Goal: Transaction & Acquisition: Book appointment/travel/reservation

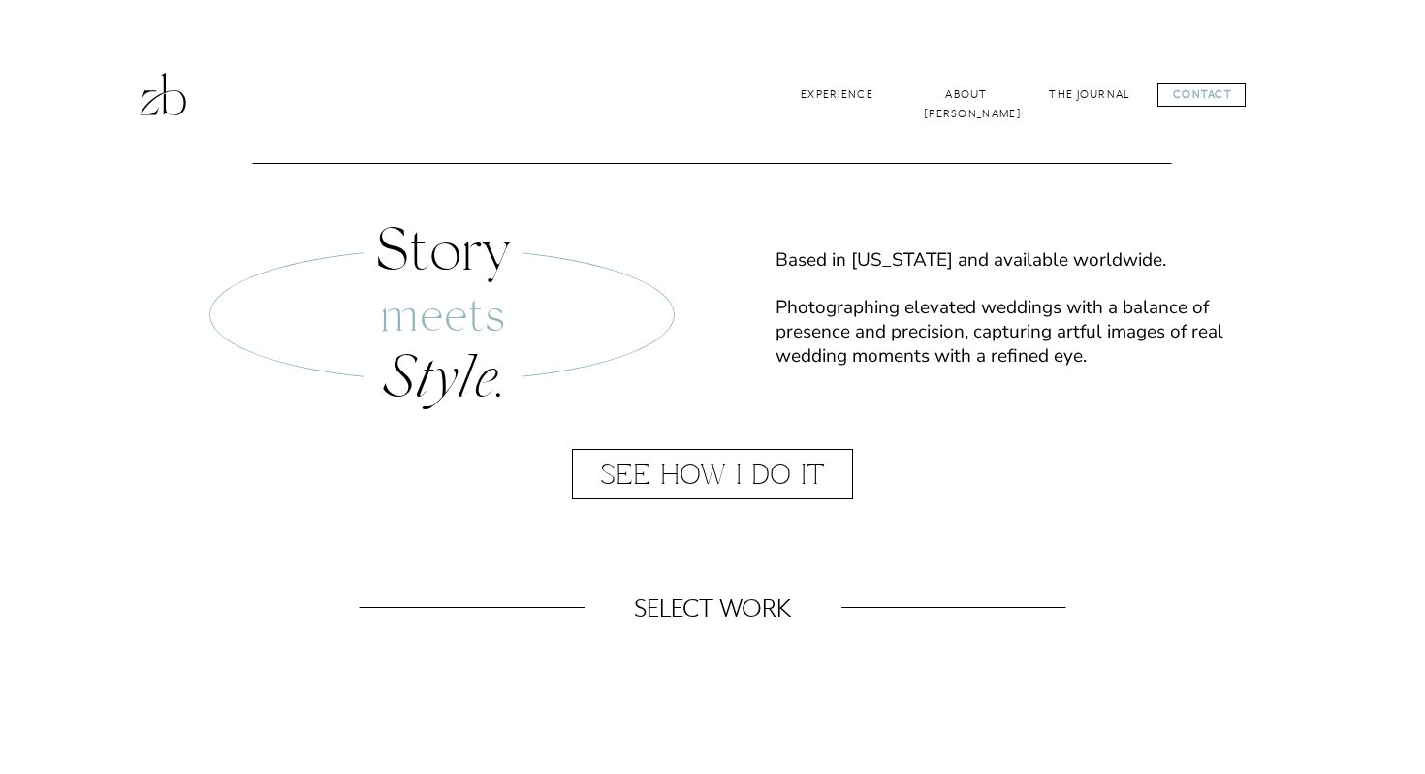
scroll to position [792, 0]
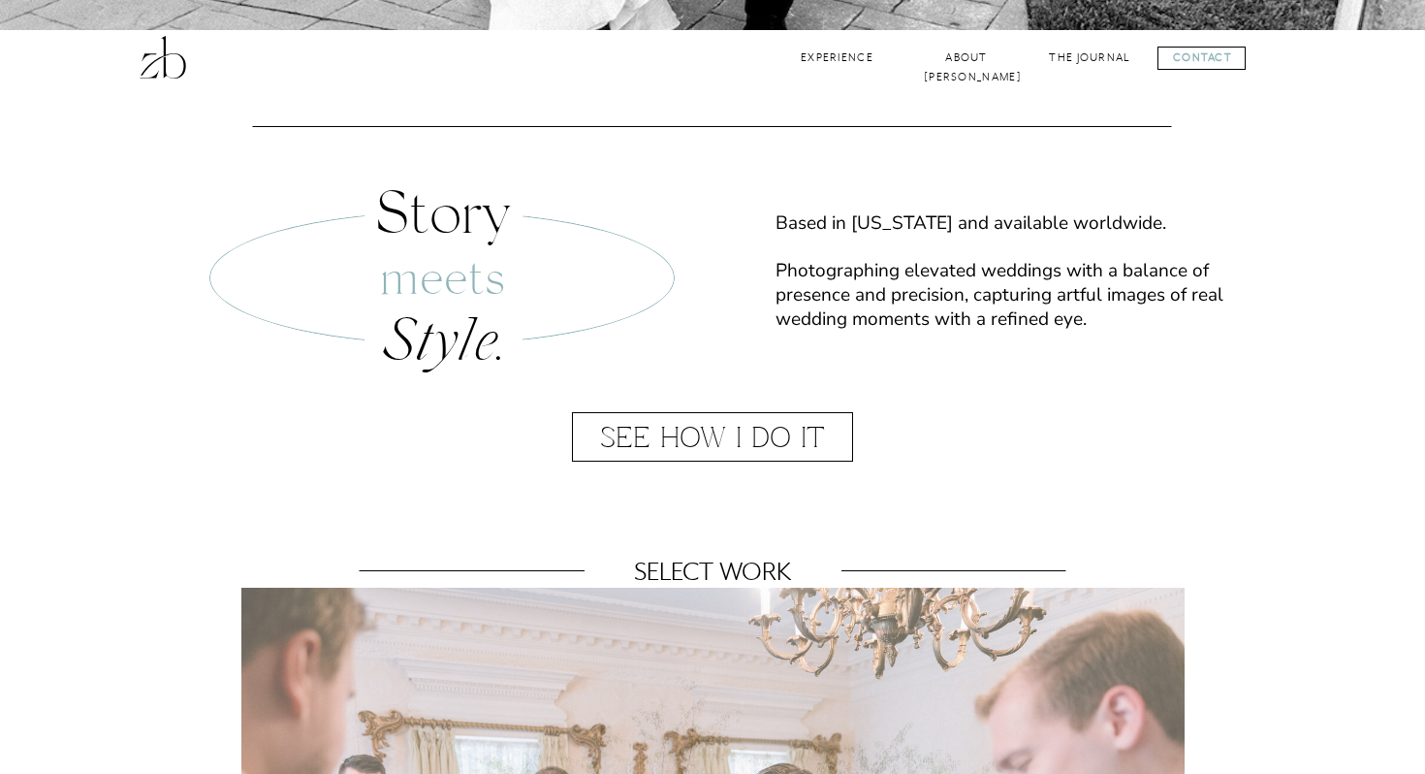
click at [721, 431] on div at bounding box center [712, 436] width 281 height 49
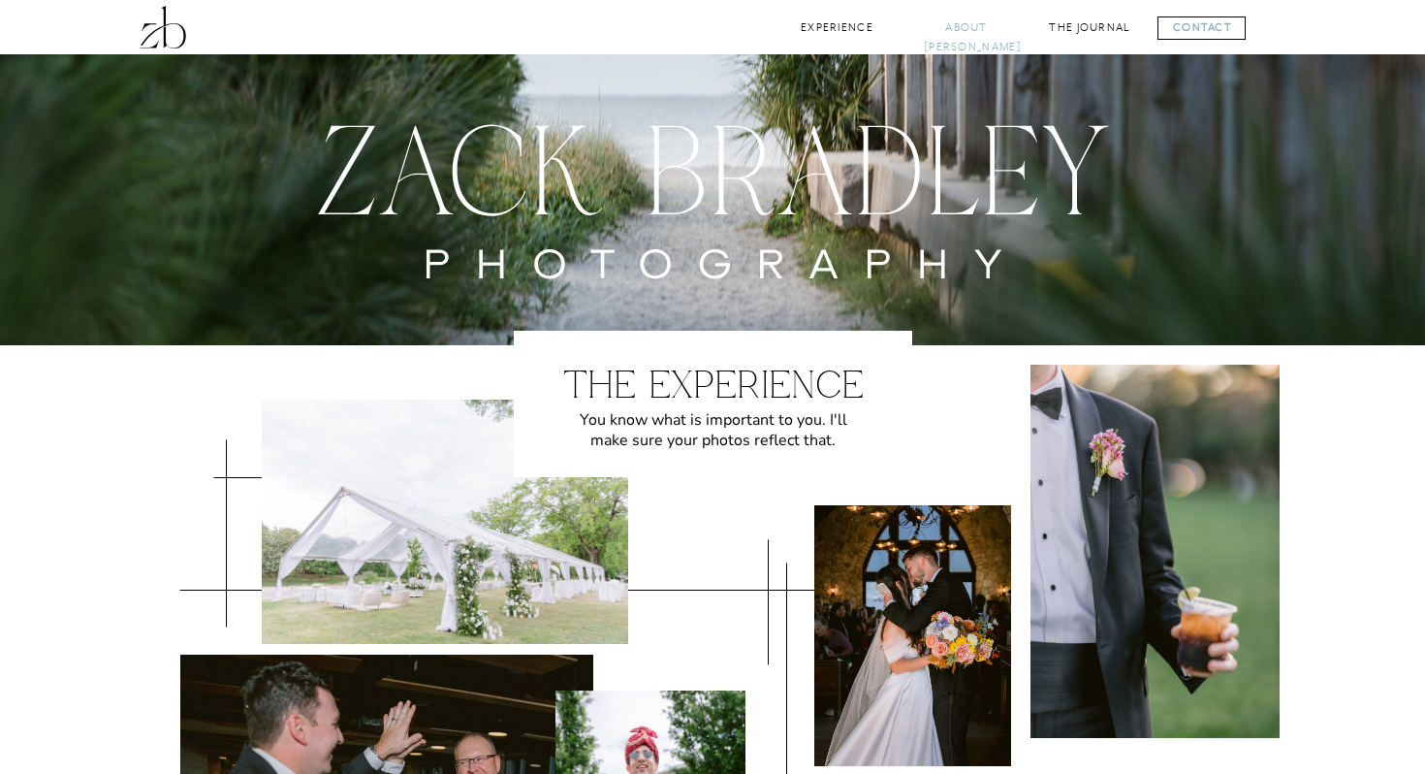
click at [957, 32] on nav "About [PERSON_NAME]" at bounding box center [966, 27] width 85 height 18
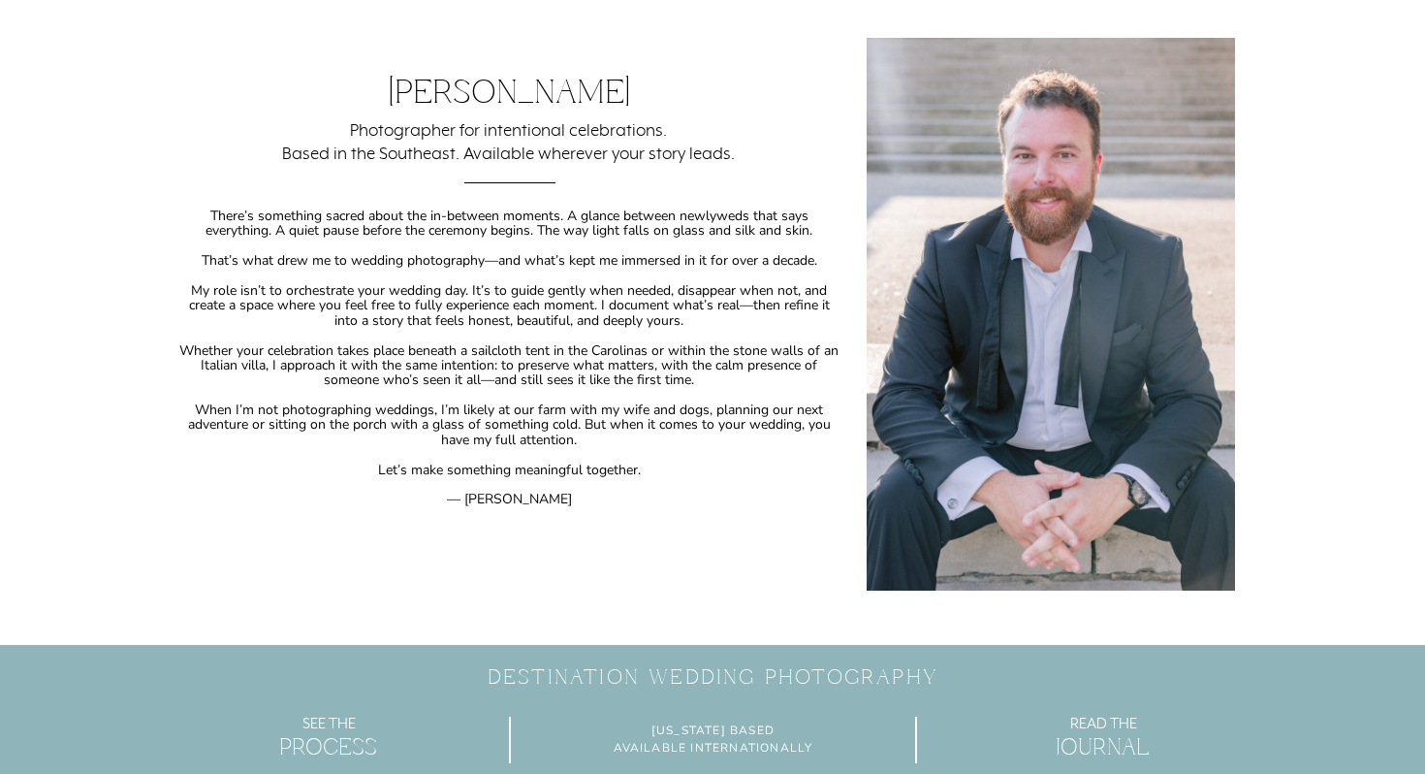
scroll to position [842, 0]
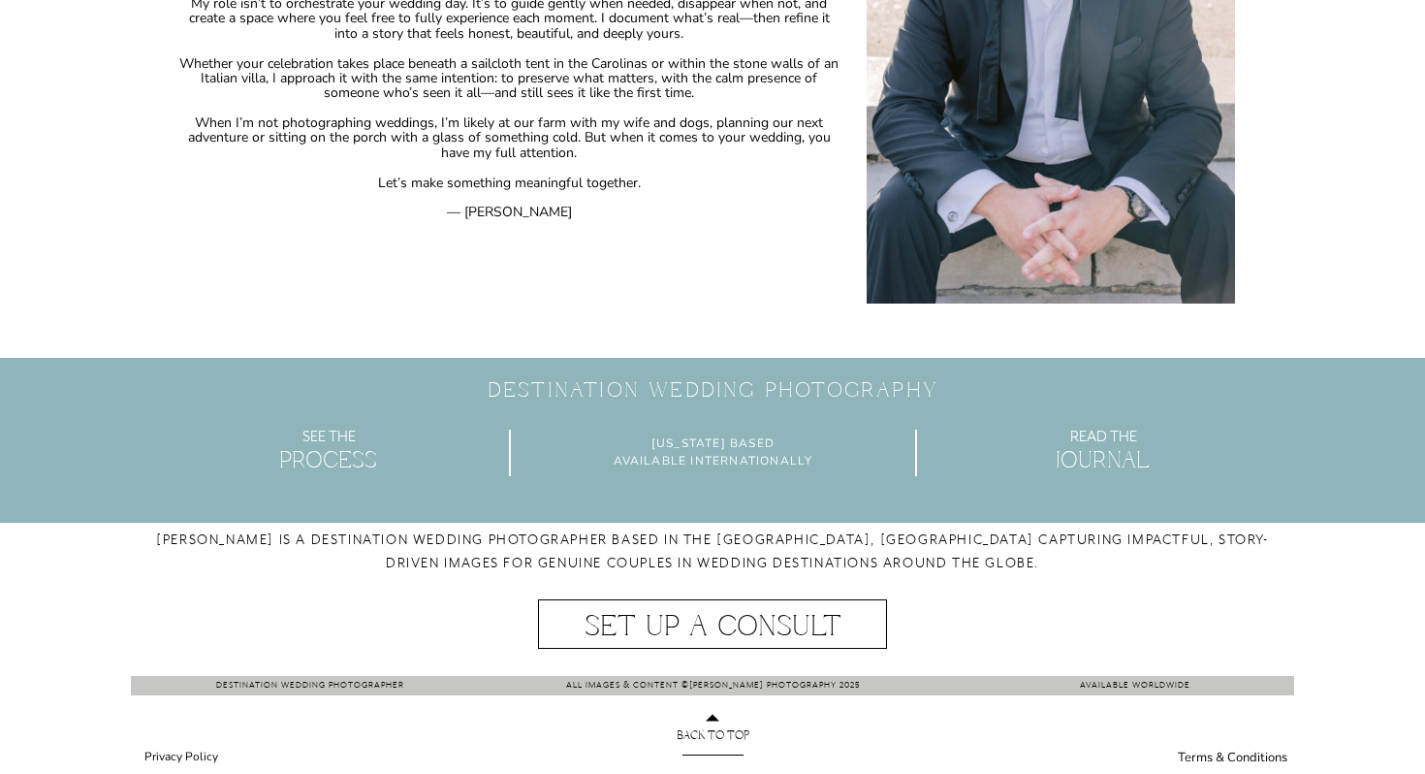
click at [367, 453] on p "Process" at bounding box center [328, 463] width 156 height 31
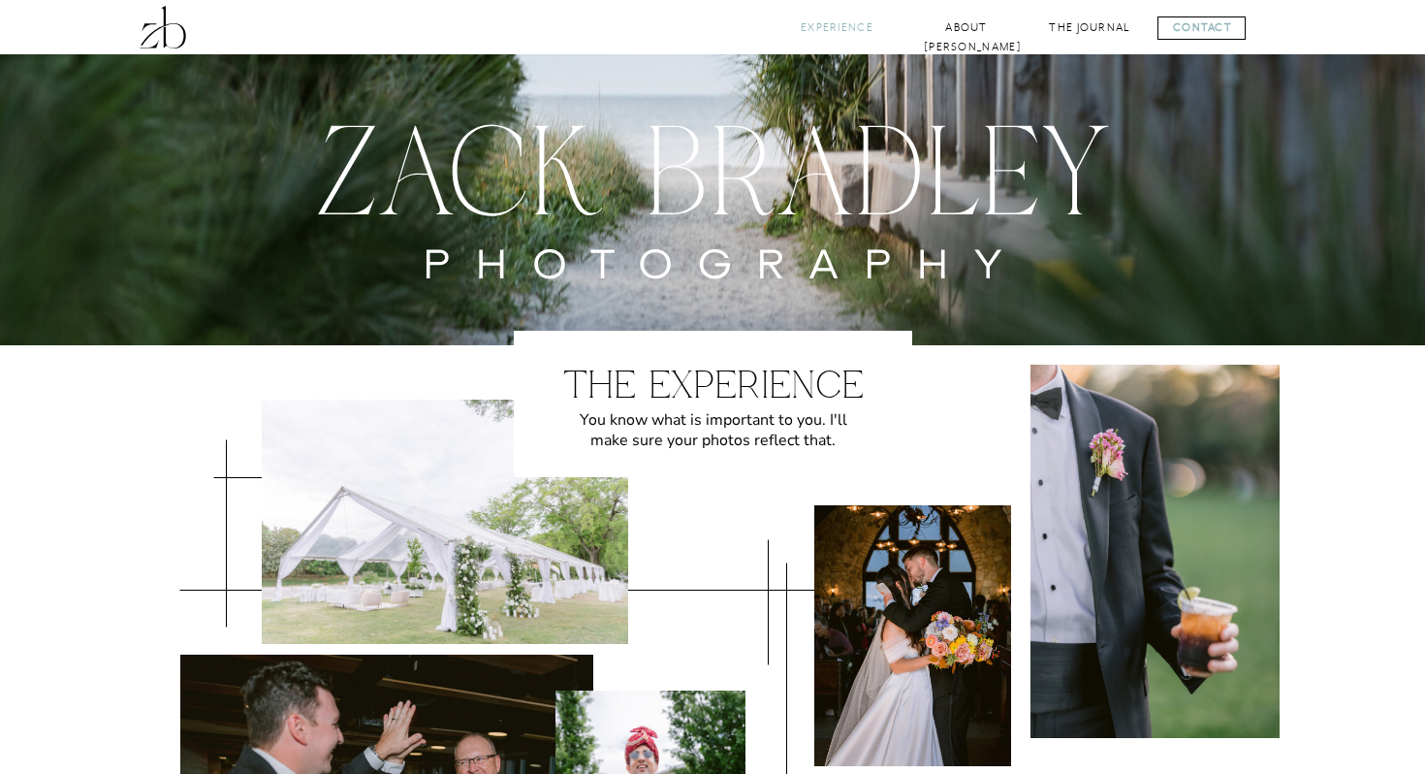
click at [844, 29] on nav "Experience" at bounding box center [837, 27] width 79 height 18
click at [1088, 28] on nav "The Journal" at bounding box center [1089, 27] width 83 height 18
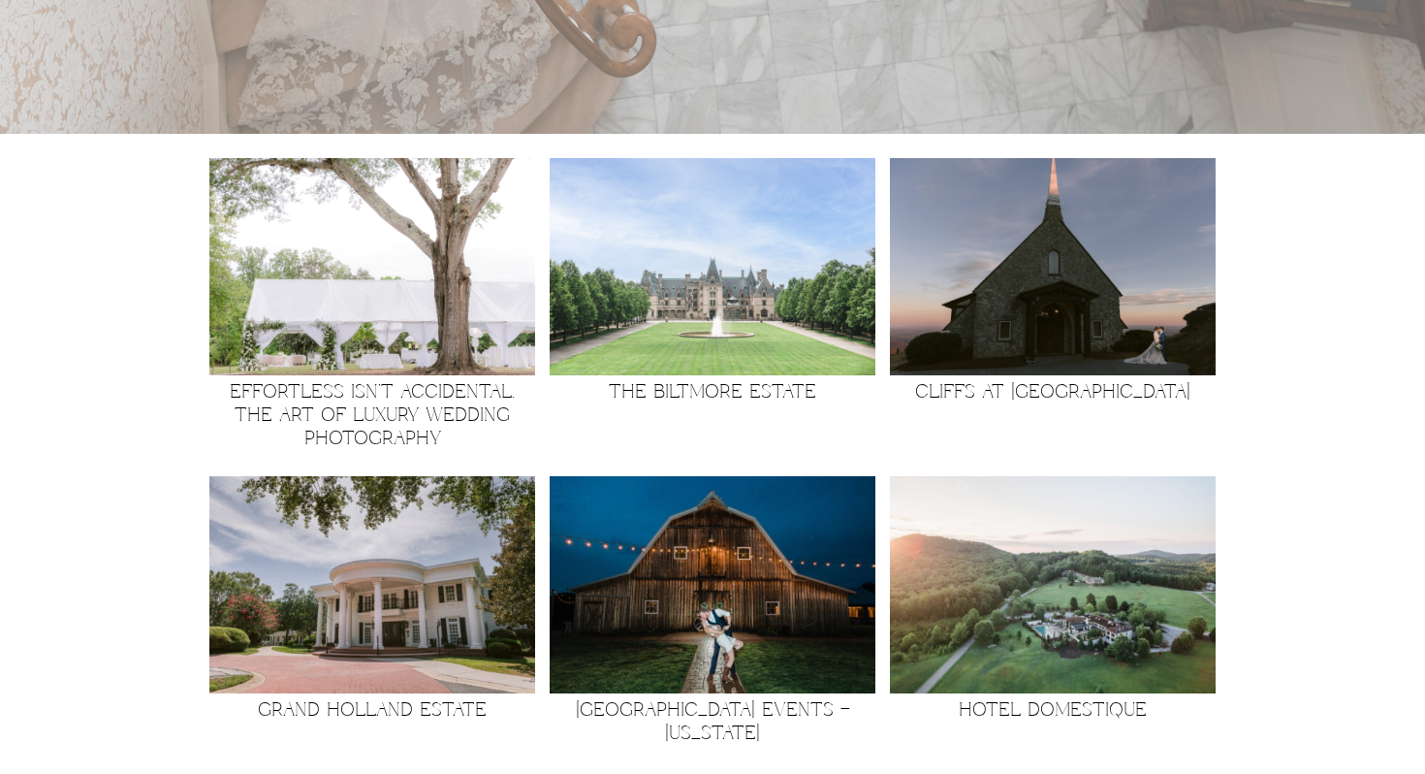
scroll to position [788, 0]
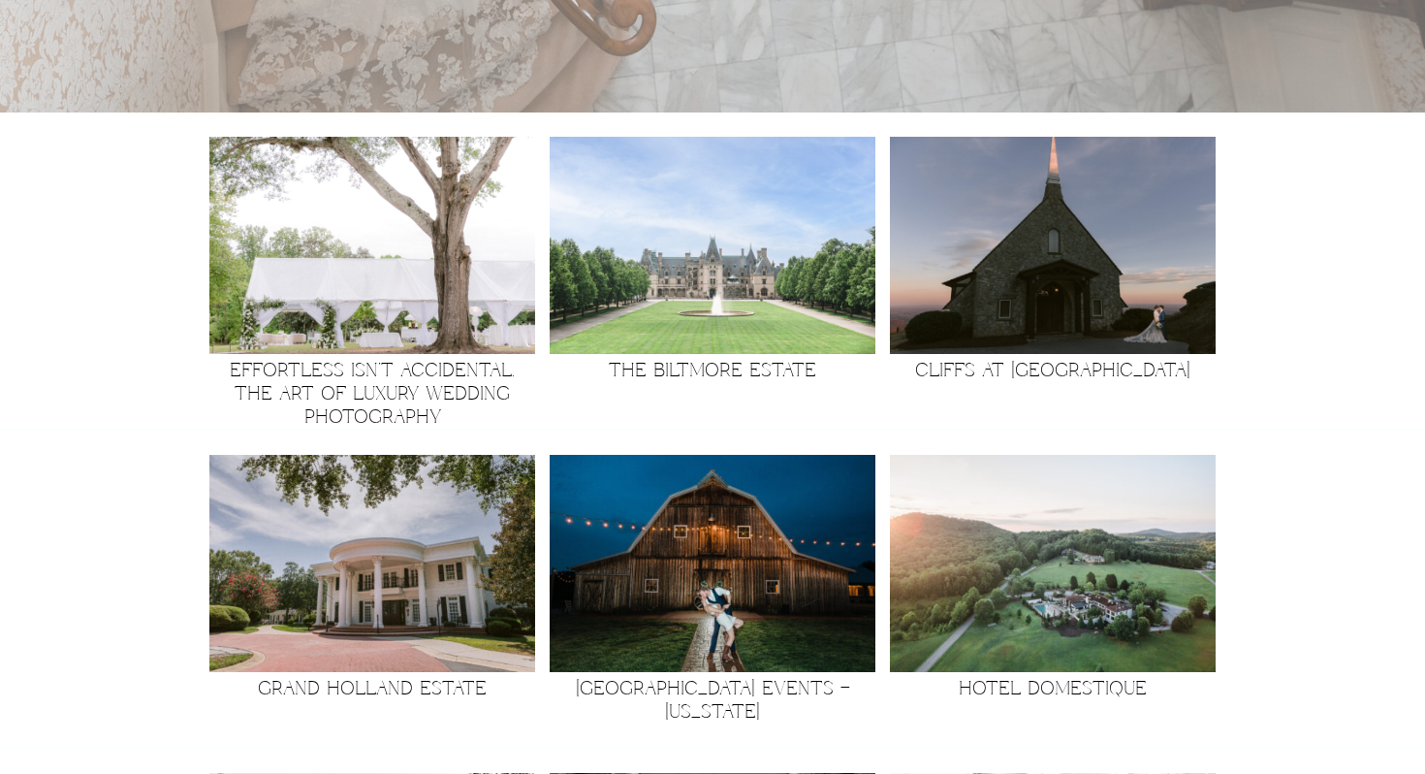
click at [463, 559] on img at bounding box center [372, 563] width 326 height 217
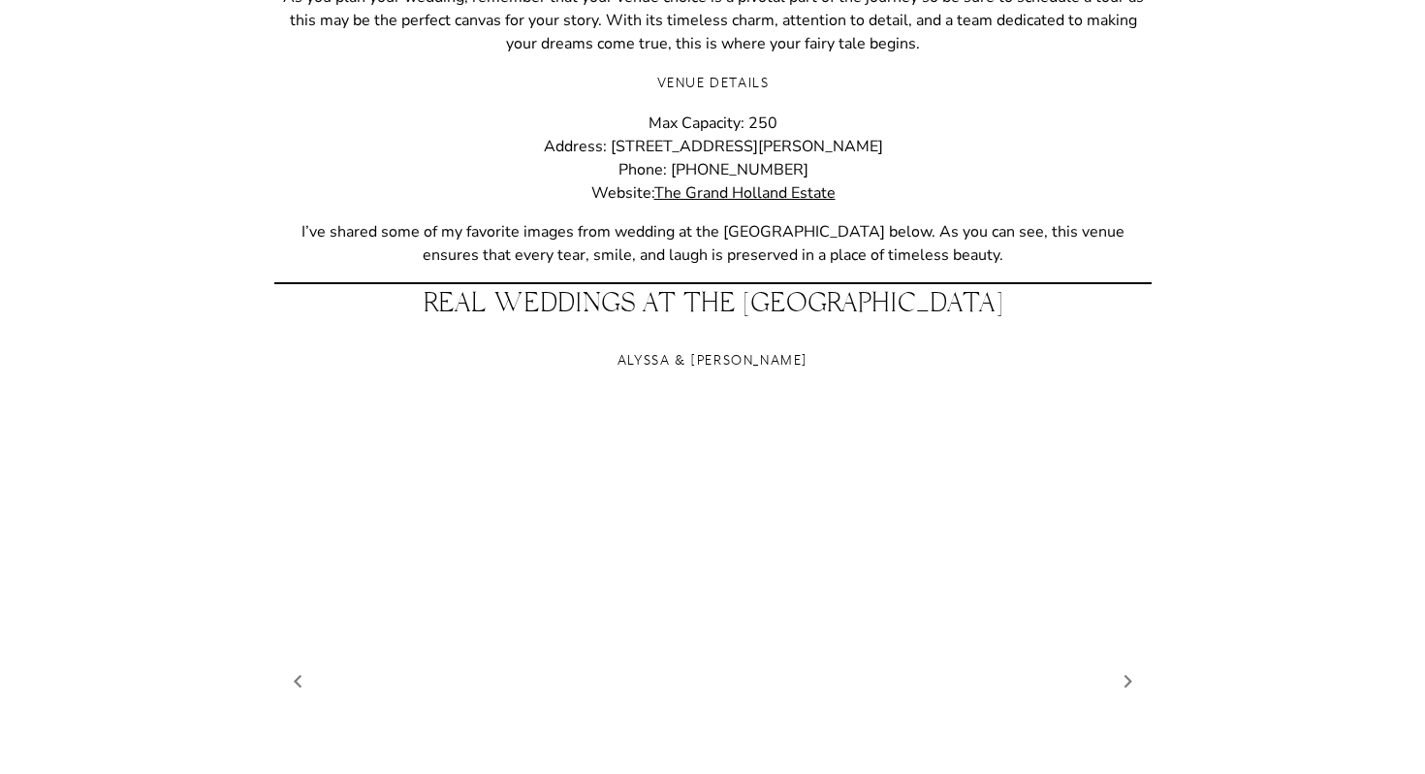
scroll to position [1801, 0]
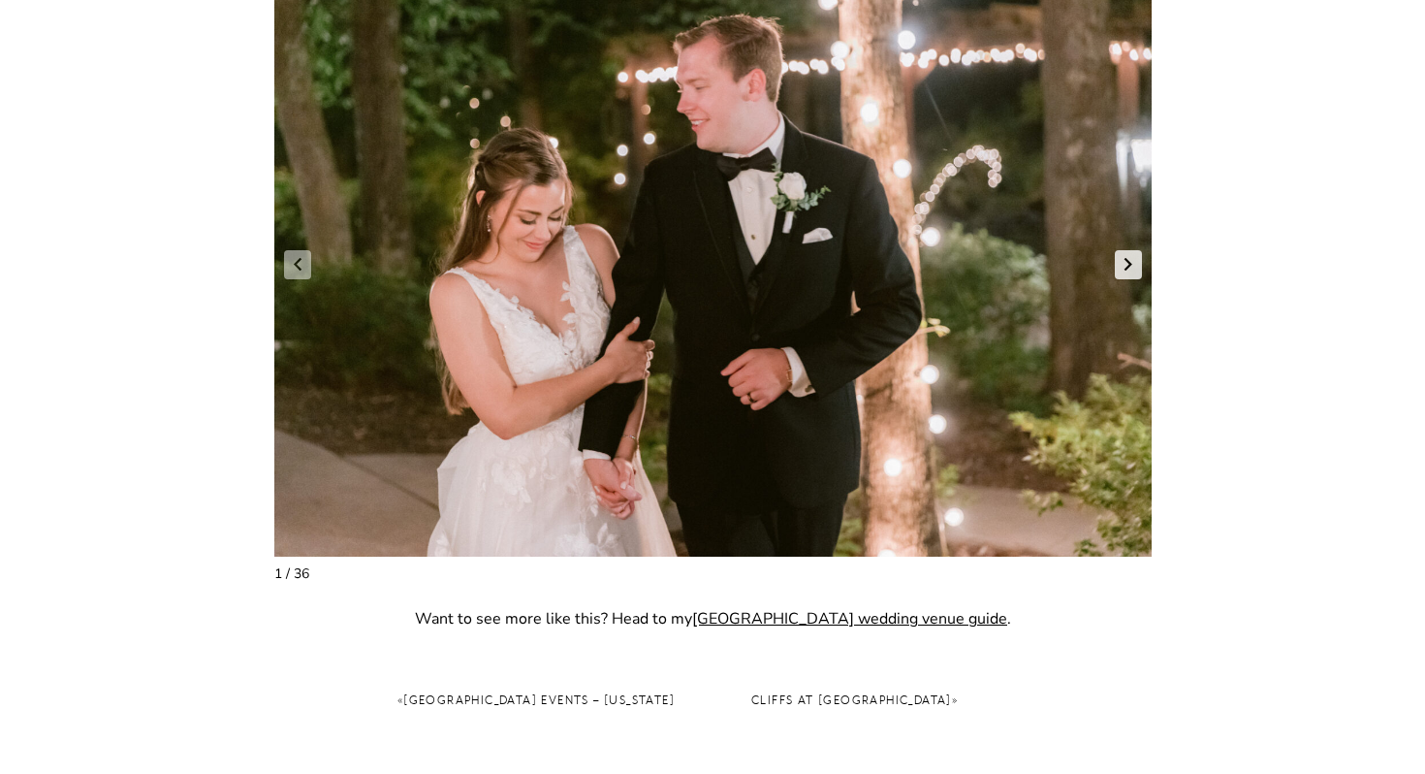
click at [1121, 264] on link "Next slide" at bounding box center [1128, 264] width 27 height 29
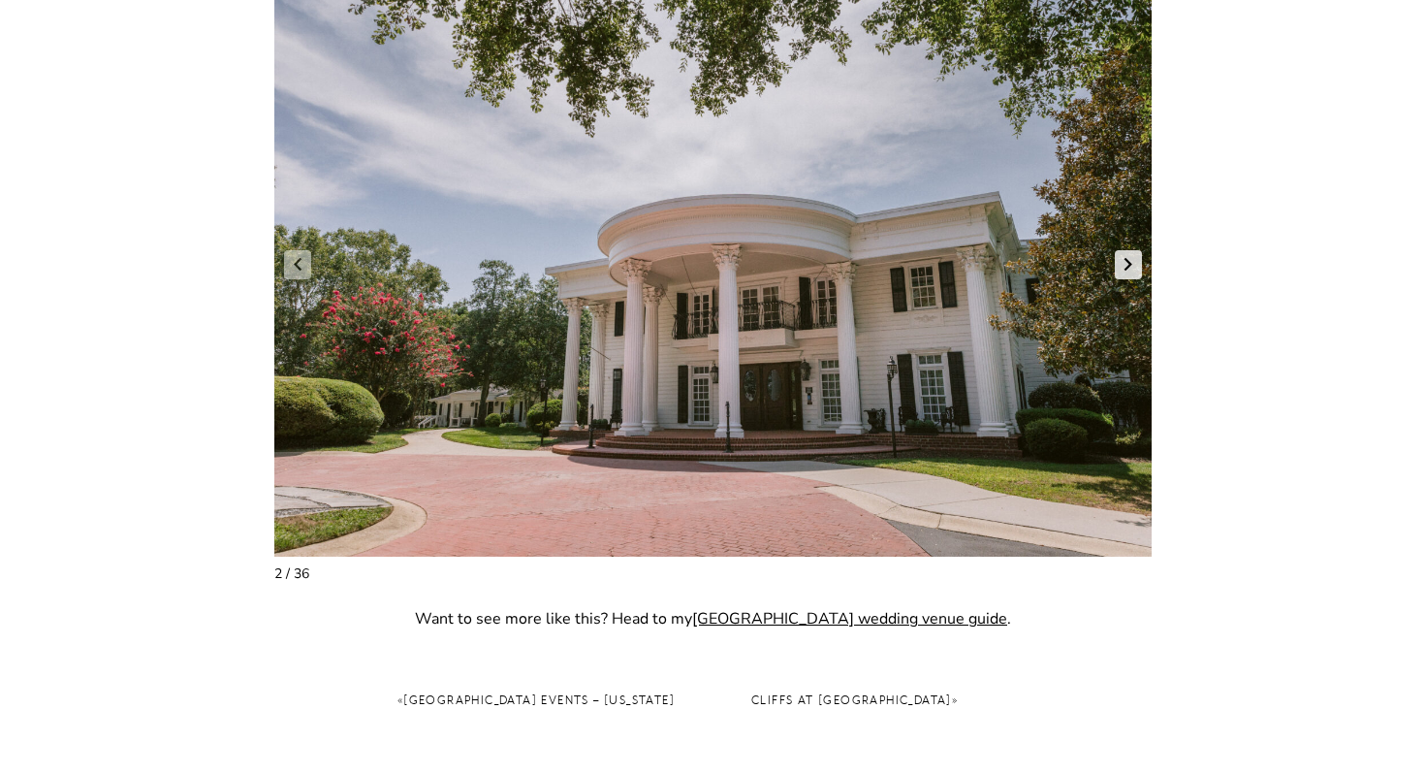
click at [1121, 264] on link "Next slide" at bounding box center [1128, 264] width 27 height 29
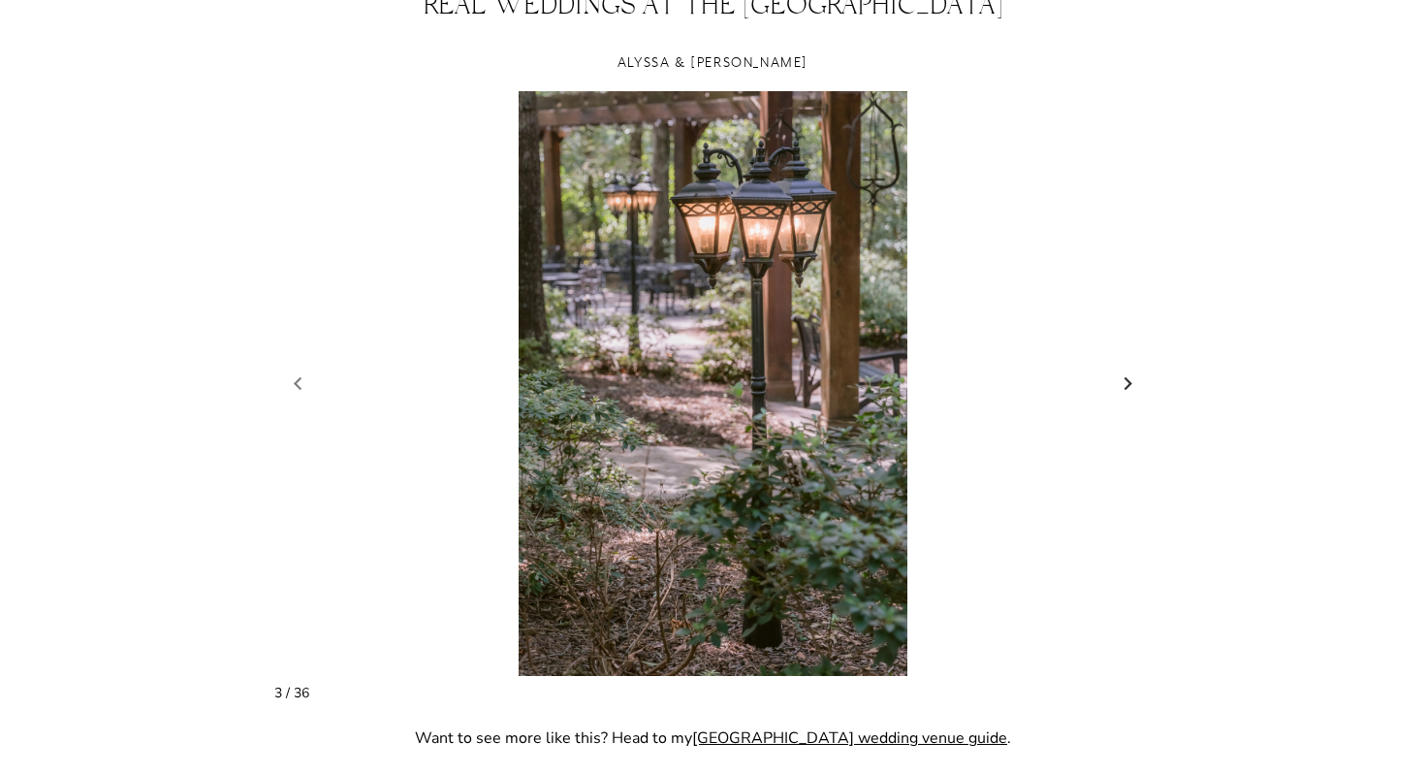
scroll to position [1683, 0]
click at [1125, 379] on link "Next slide" at bounding box center [1128, 382] width 27 height 29
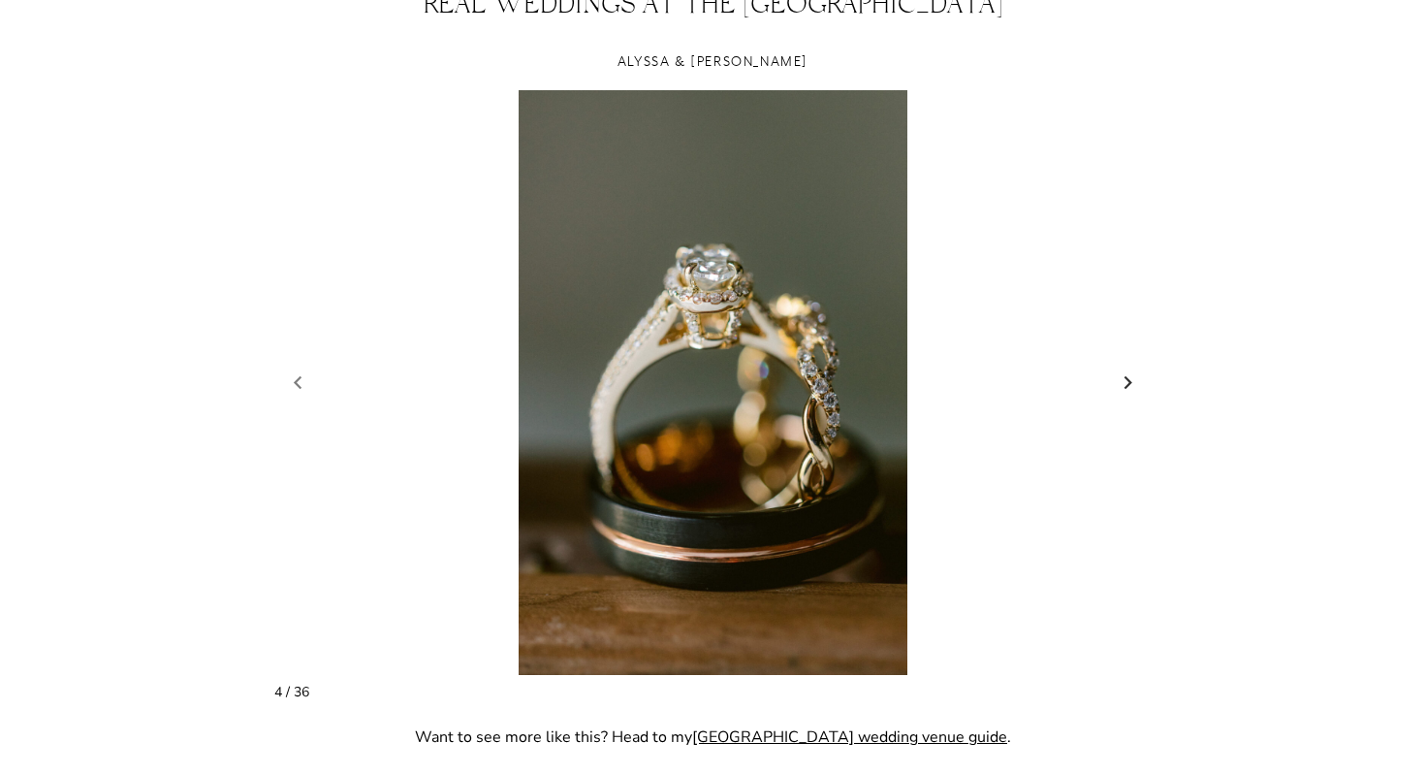
click at [1125, 380] on link "Next slide" at bounding box center [1128, 382] width 27 height 29
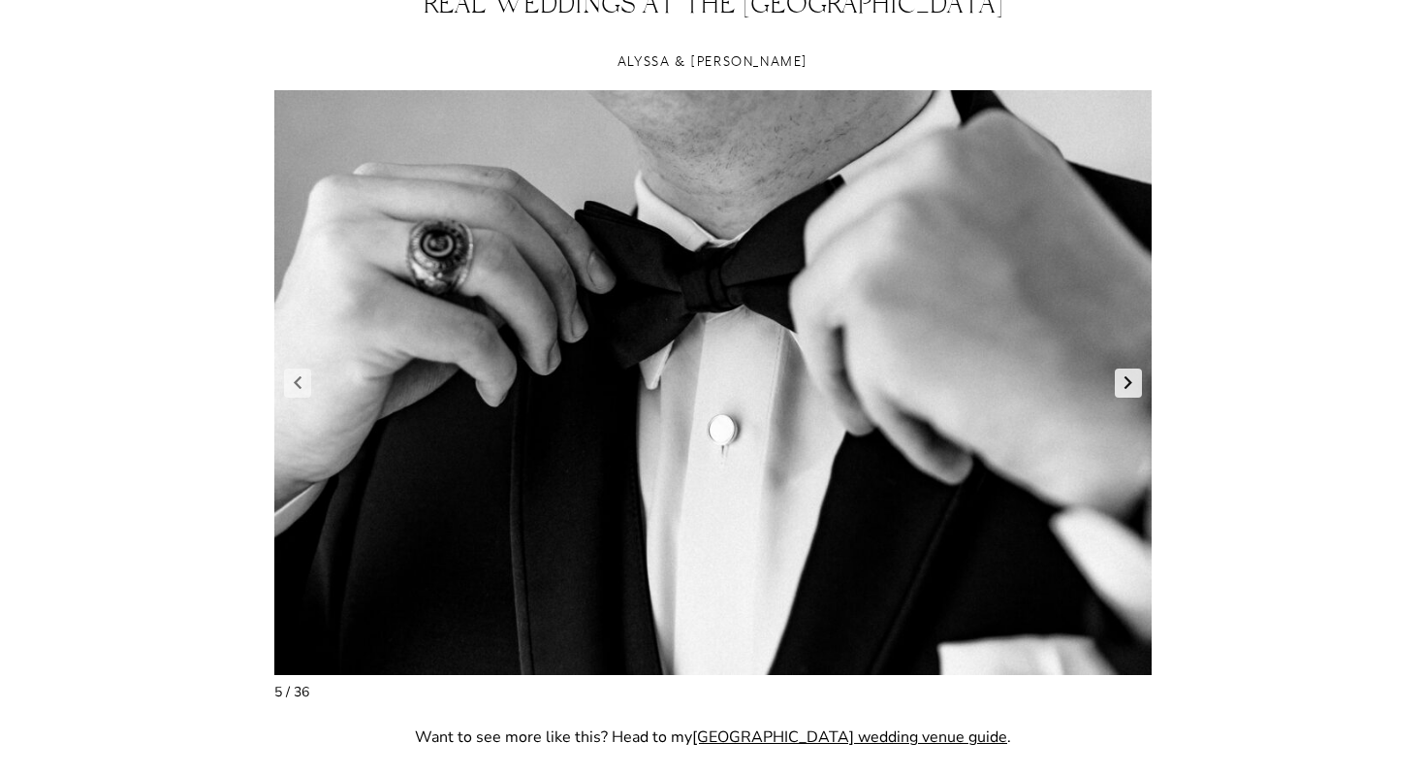
click at [1125, 380] on link "Next slide" at bounding box center [1128, 382] width 27 height 29
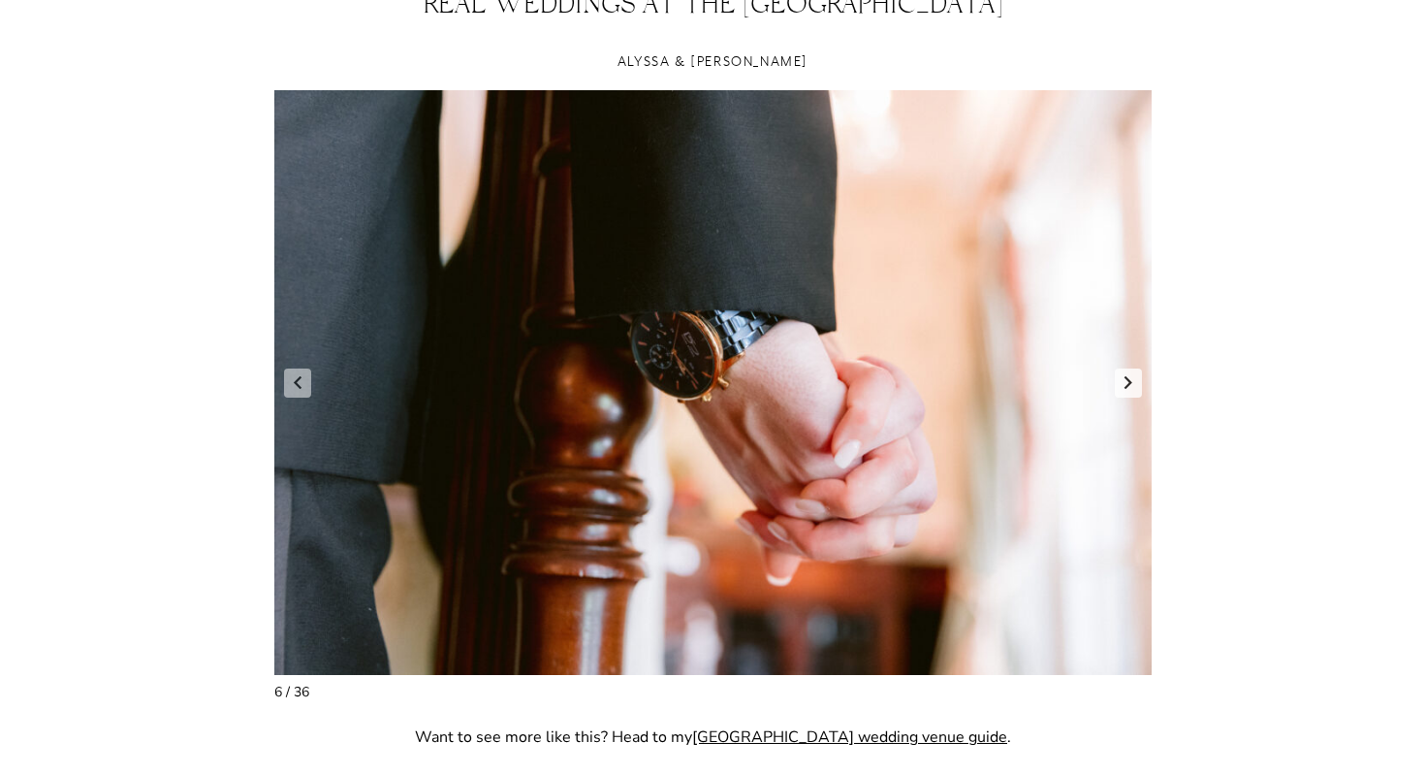
click at [1125, 380] on link "Next slide" at bounding box center [1128, 382] width 27 height 29
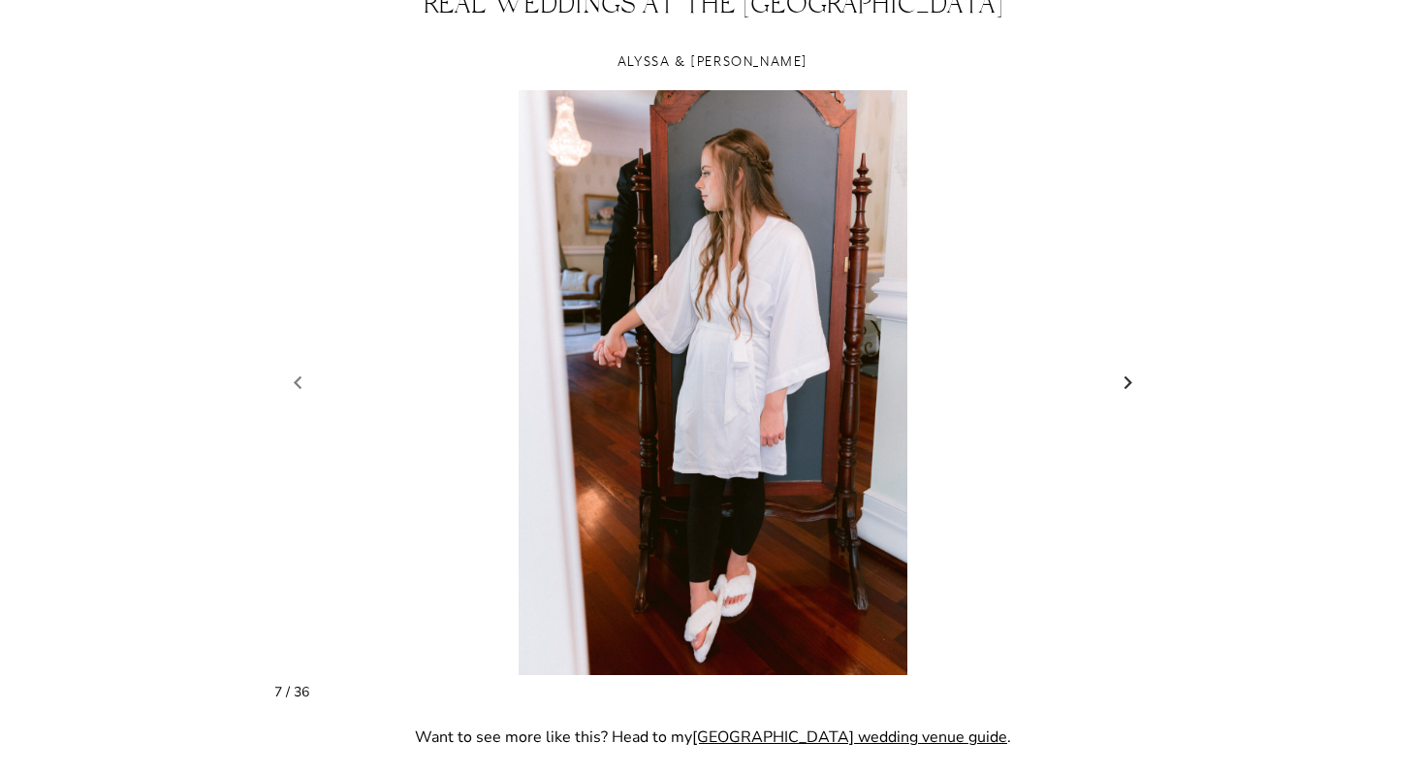
click at [1125, 380] on link "Next slide" at bounding box center [1128, 382] width 27 height 29
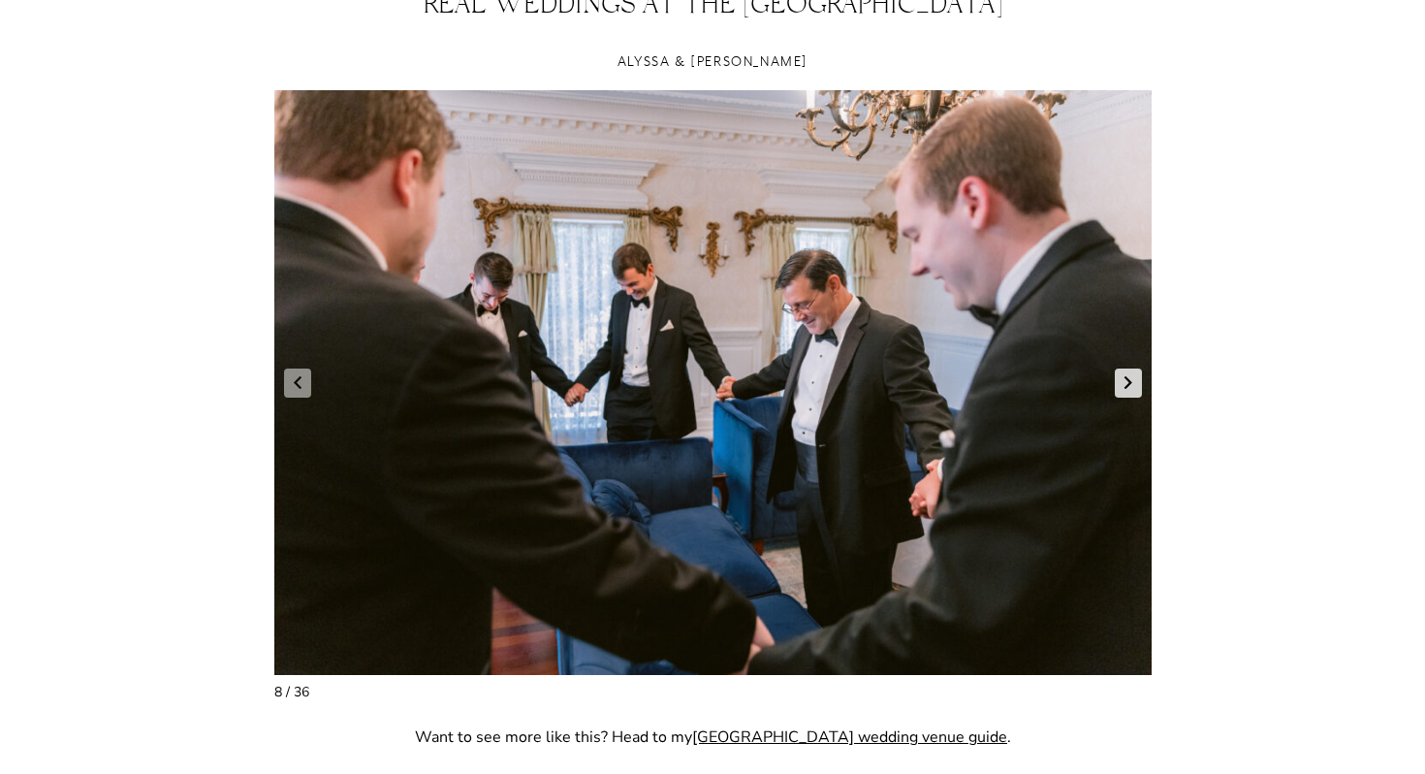
click at [1125, 380] on link "Next slide" at bounding box center [1128, 382] width 27 height 29
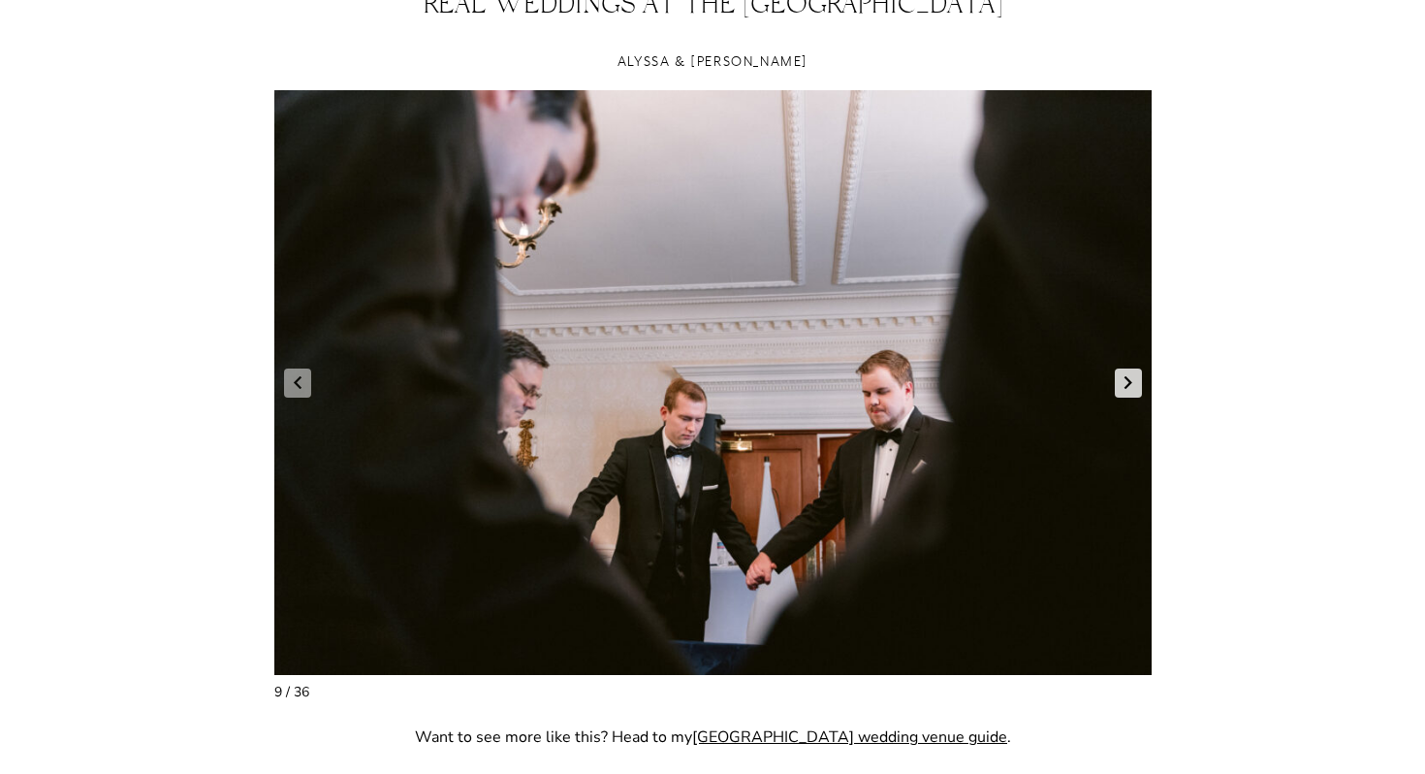
click at [1125, 380] on link "Next slide" at bounding box center [1128, 382] width 27 height 29
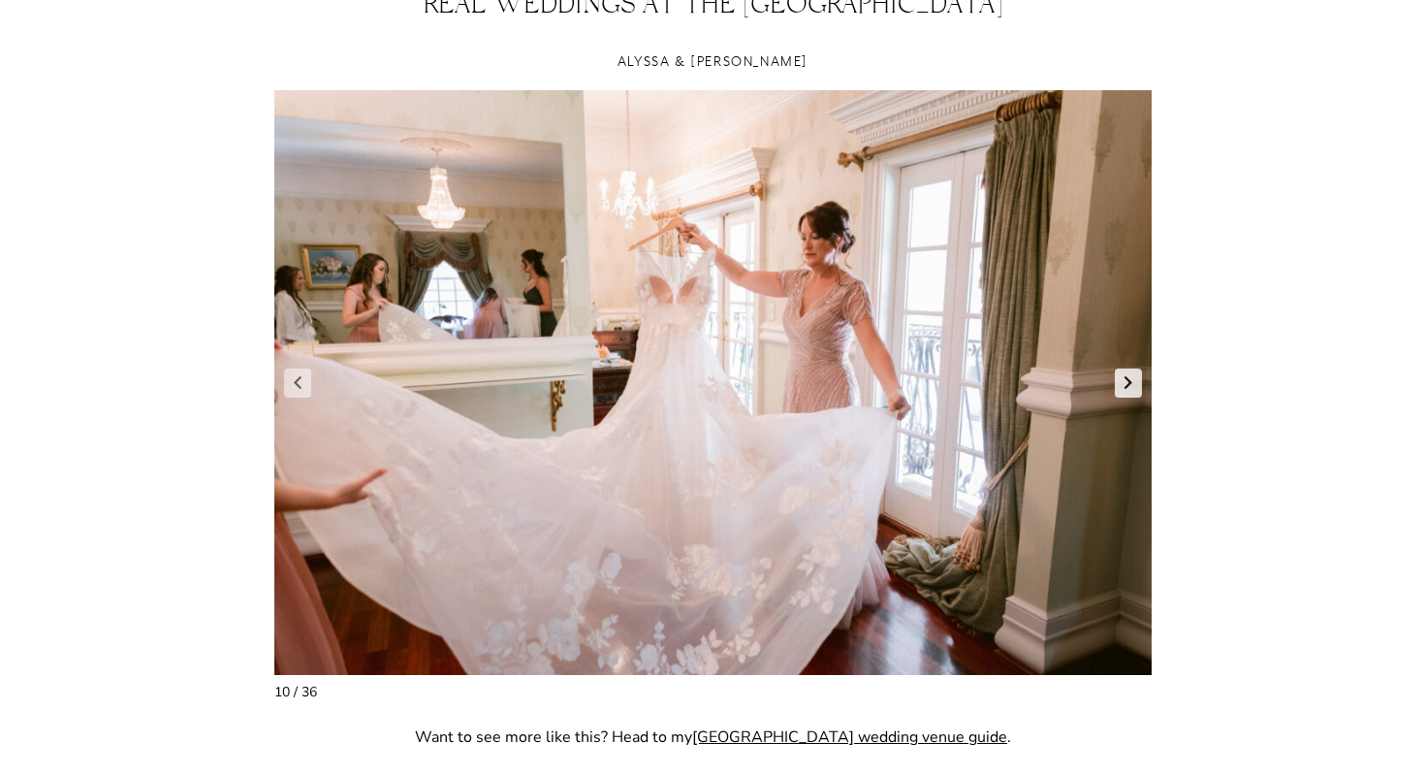
click at [1125, 380] on link "Next slide" at bounding box center [1128, 382] width 27 height 29
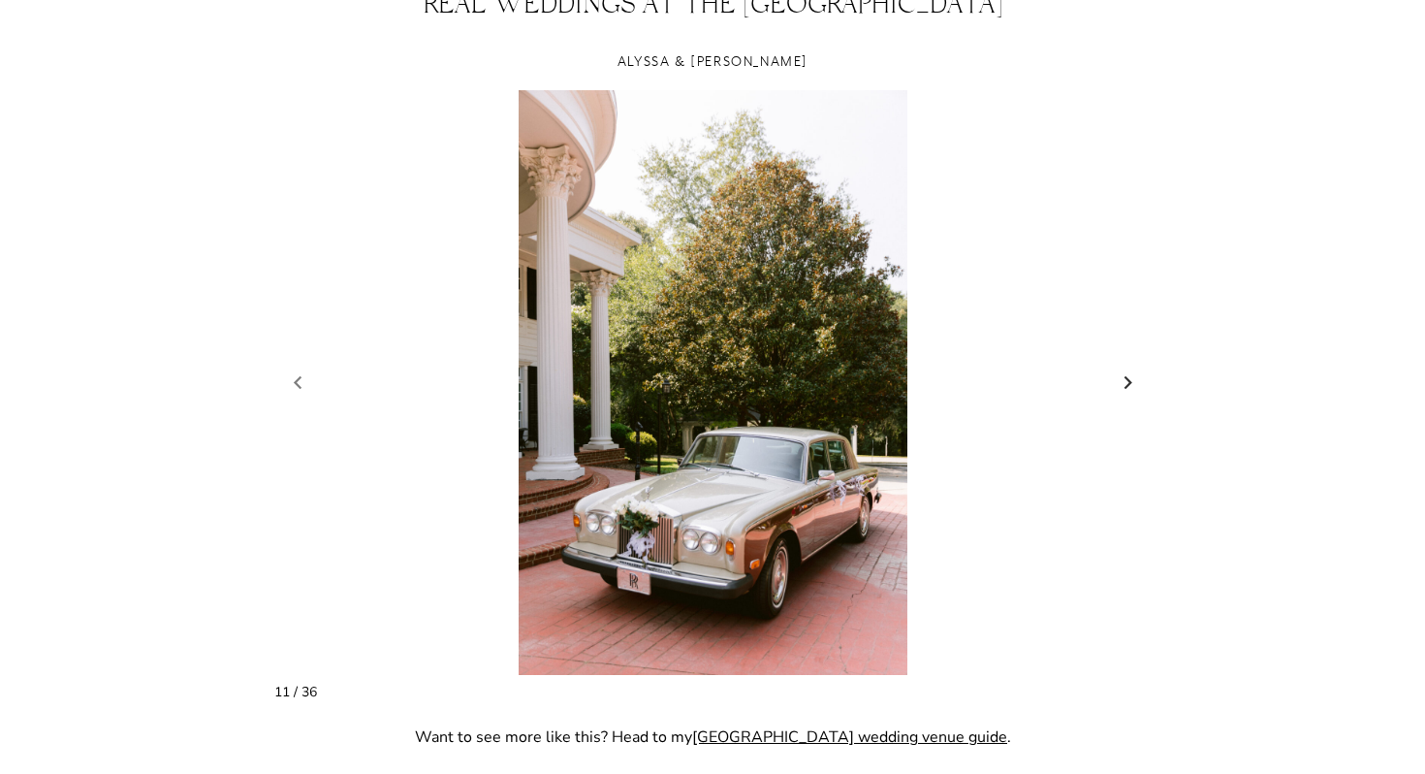
click at [1125, 380] on link "Next slide" at bounding box center [1128, 382] width 27 height 29
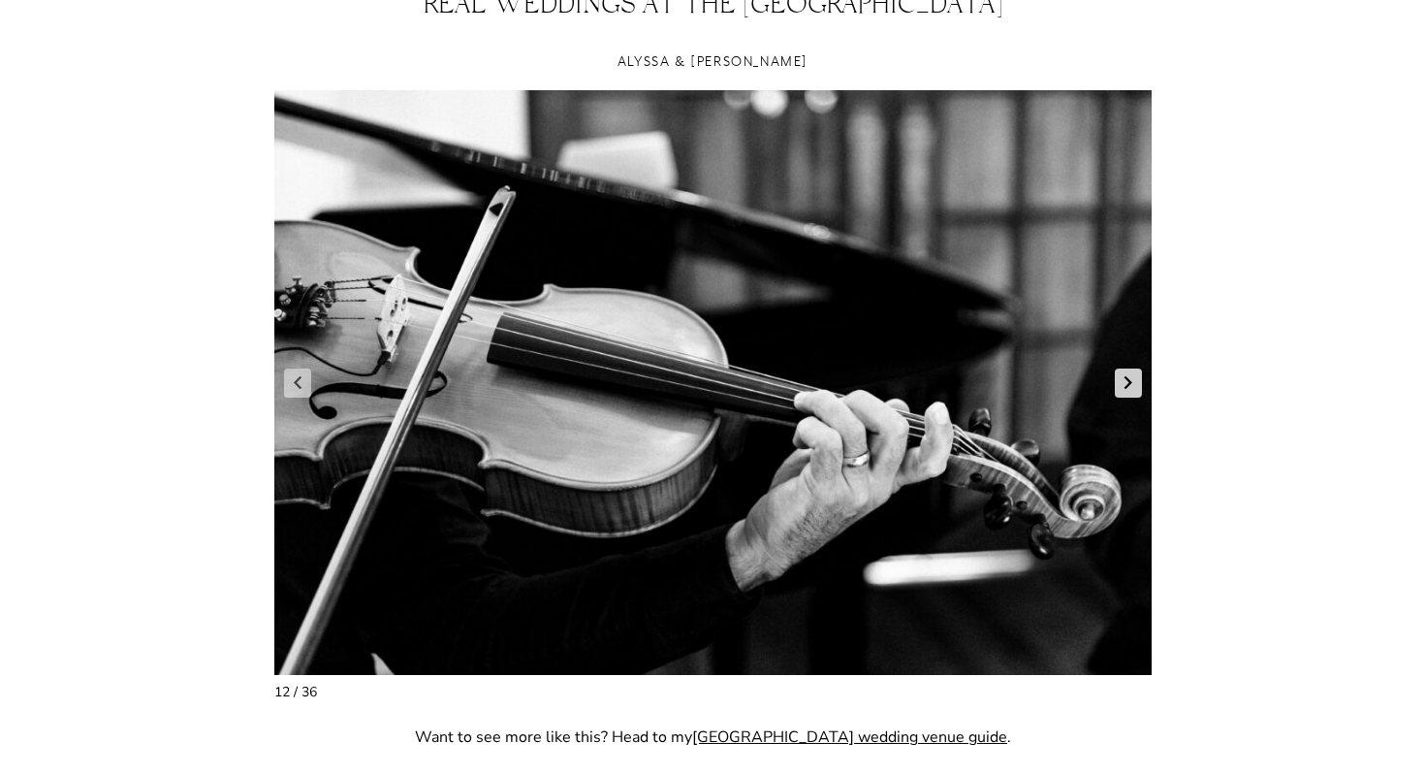
click at [1125, 380] on link "Next slide" at bounding box center [1128, 382] width 27 height 29
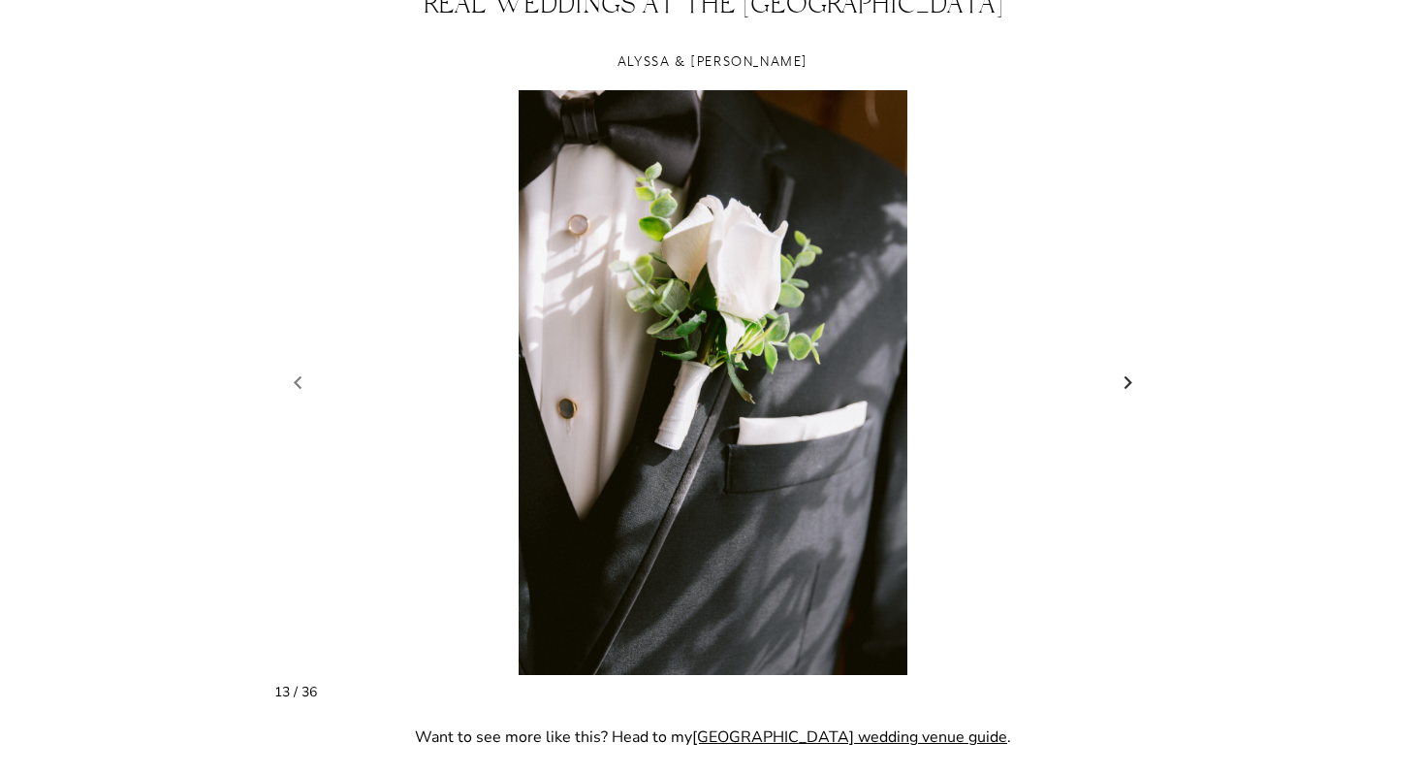
click at [1125, 380] on link "Next slide" at bounding box center [1128, 382] width 27 height 29
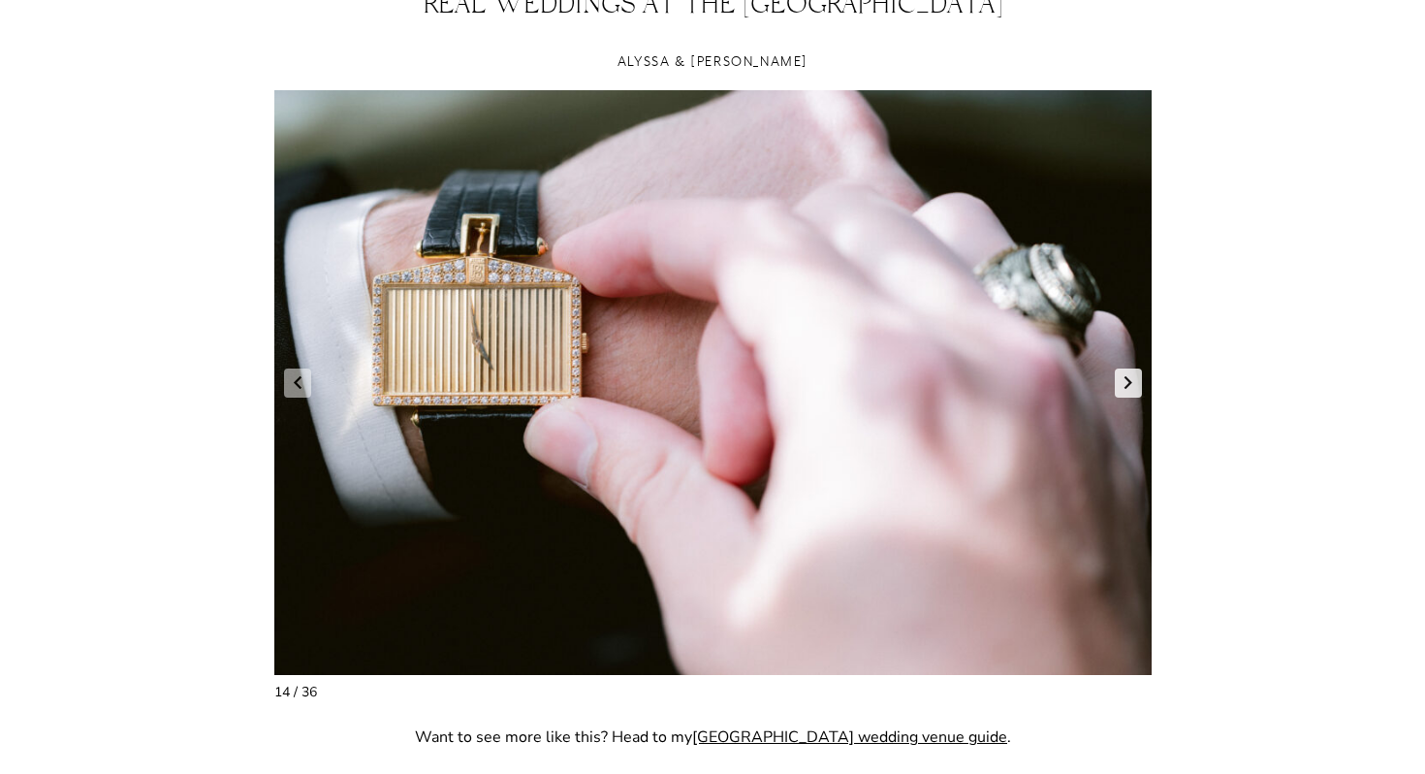
click at [1125, 380] on link "Next slide" at bounding box center [1128, 382] width 27 height 29
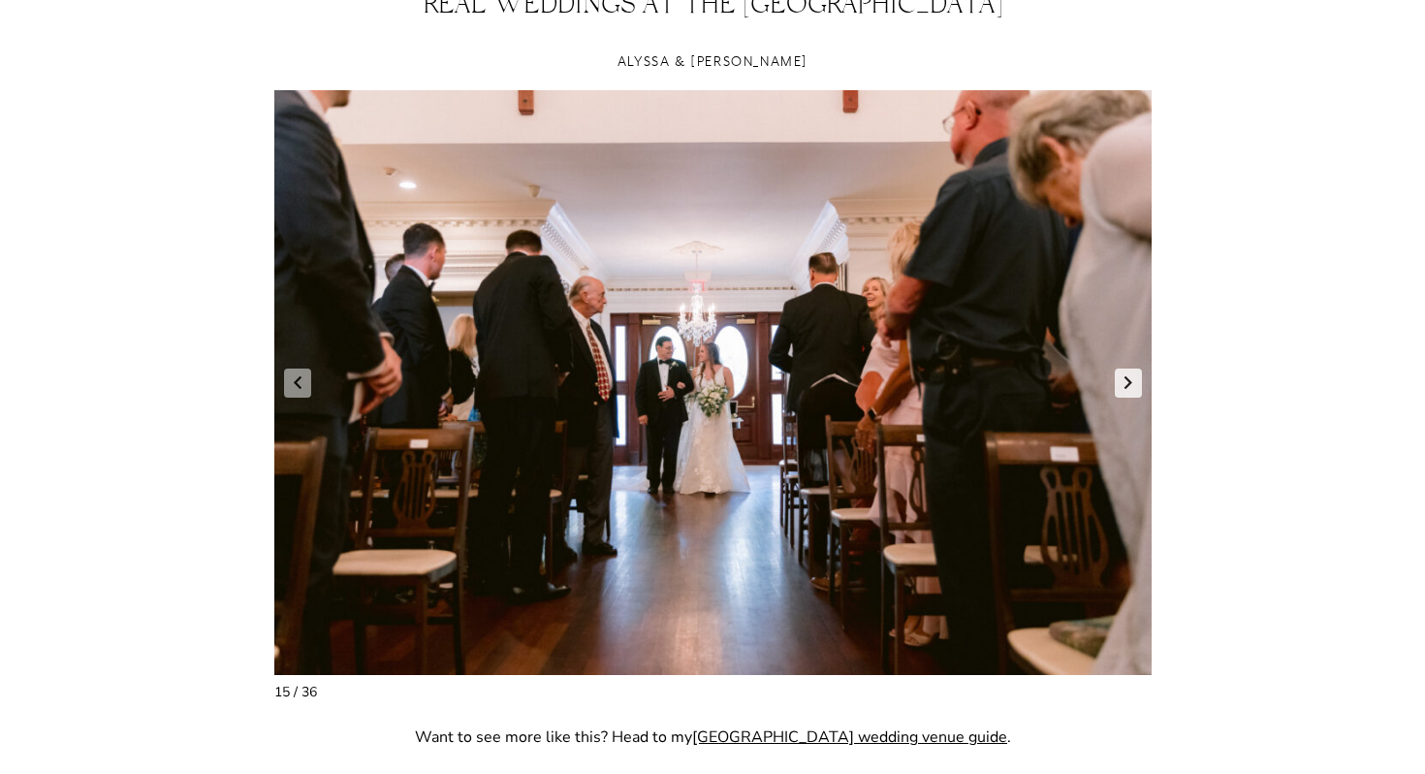
click at [1125, 380] on link "Next slide" at bounding box center [1128, 382] width 27 height 29
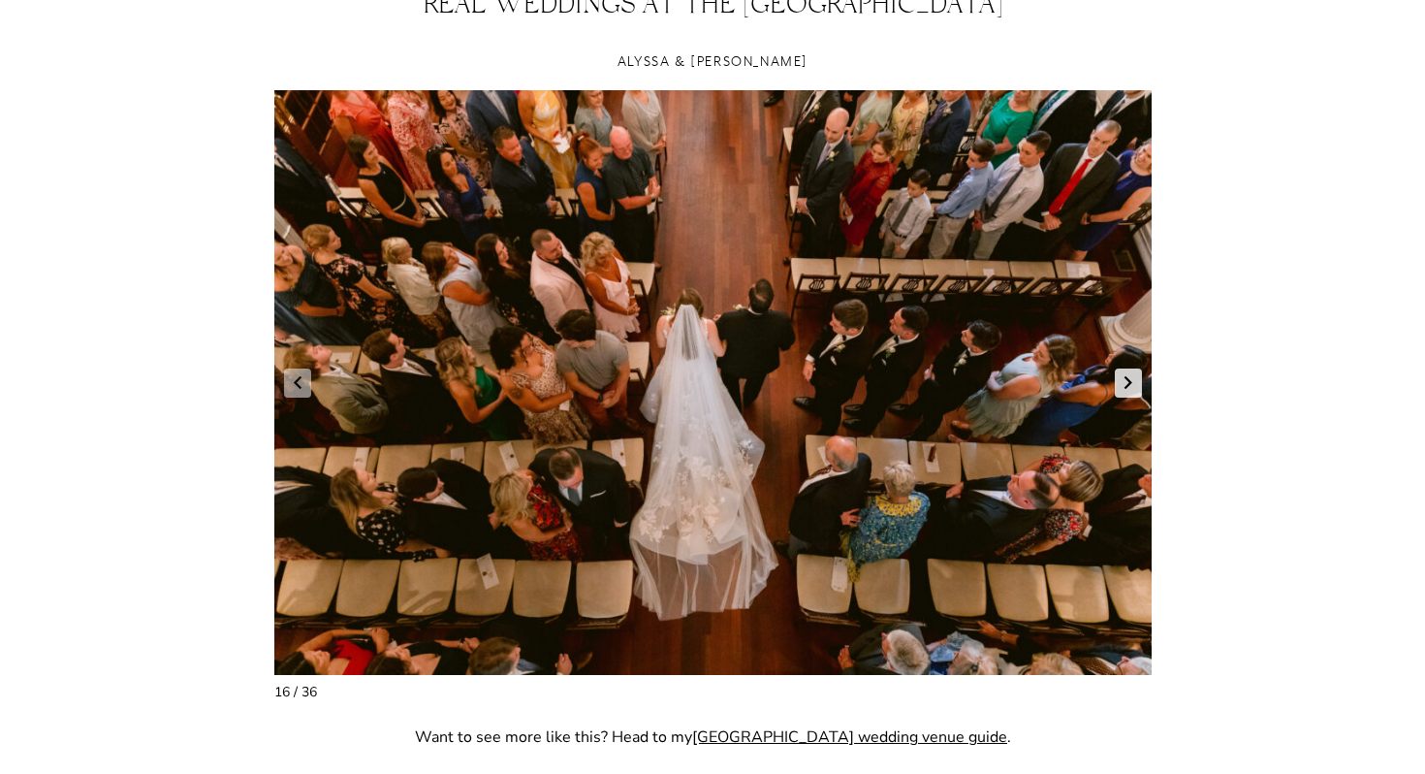
click at [1125, 380] on link "Next slide" at bounding box center [1128, 382] width 27 height 29
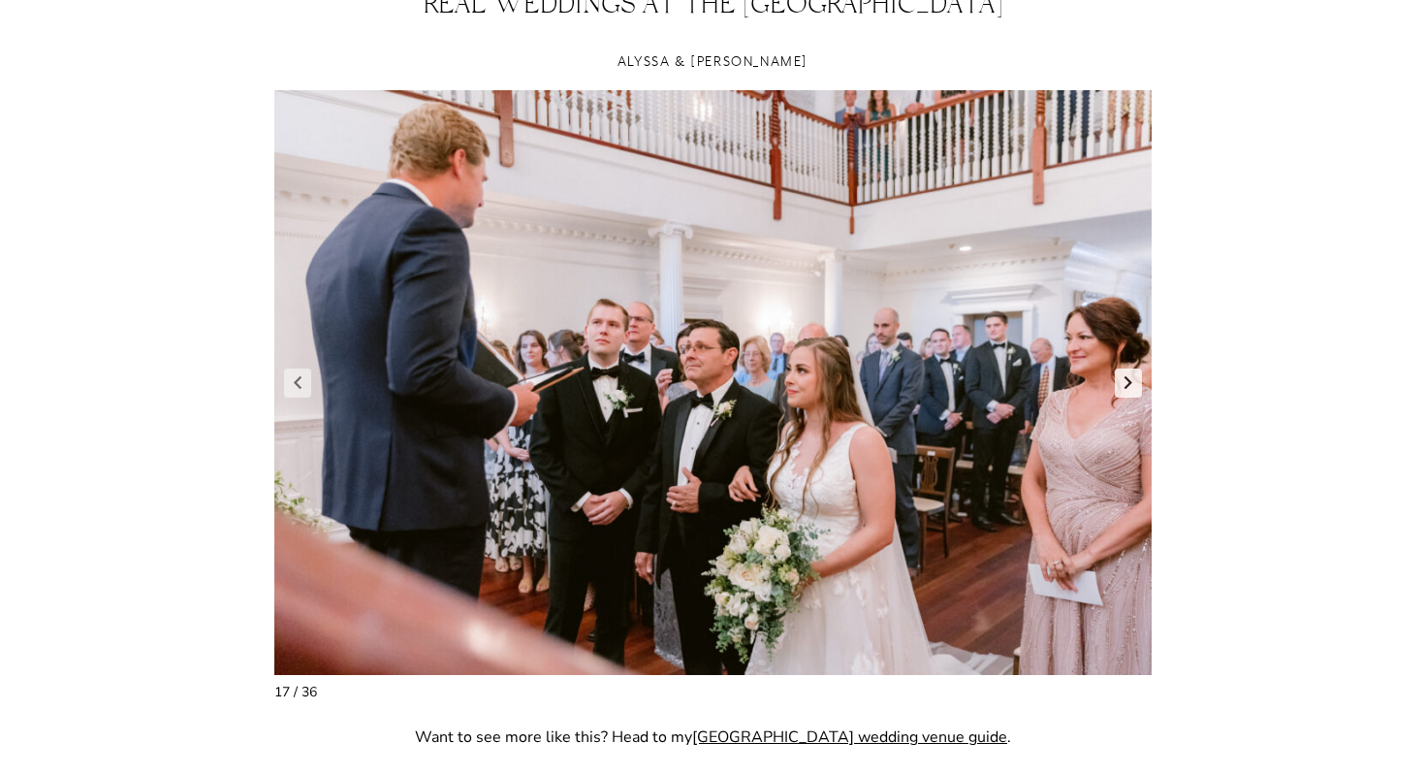
click at [1125, 380] on link "Next slide" at bounding box center [1128, 382] width 27 height 29
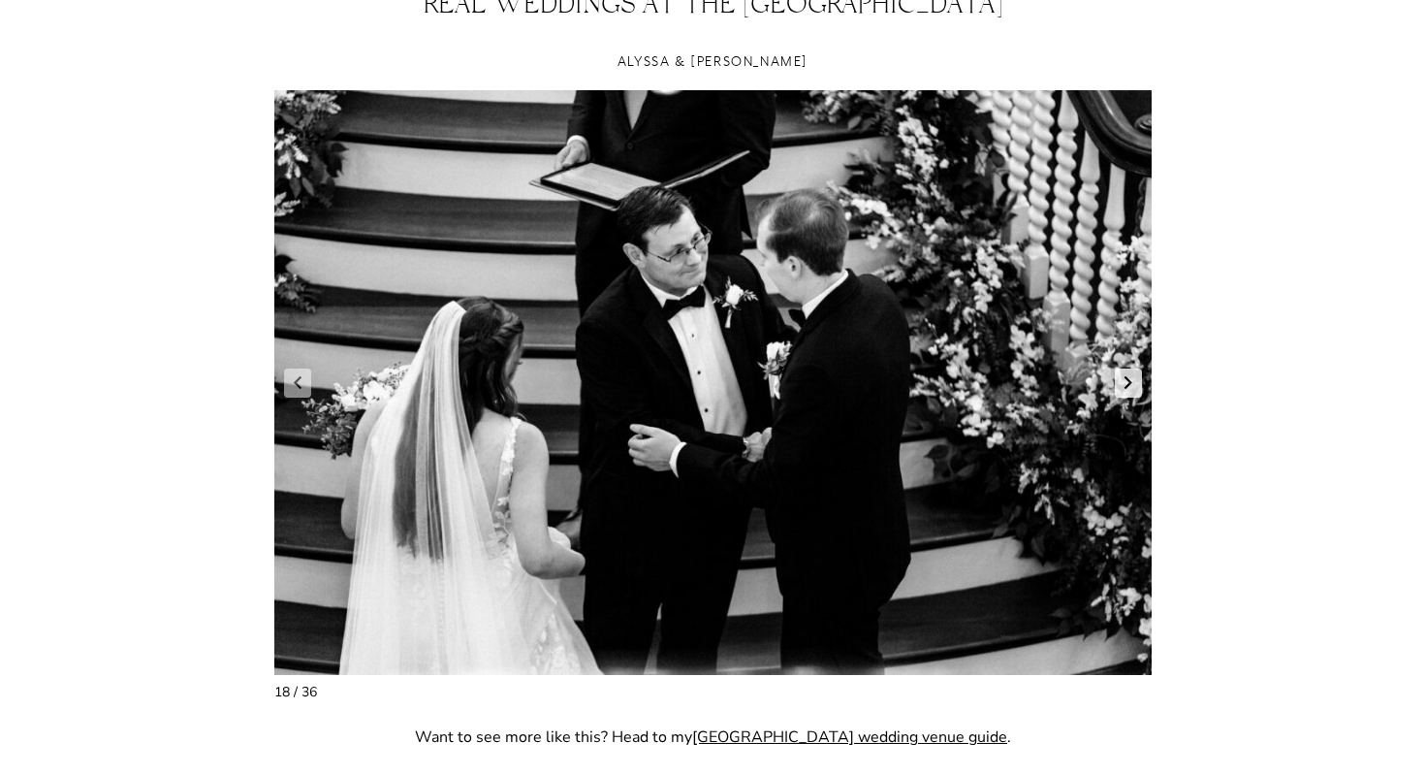
click at [1125, 380] on link "Next slide" at bounding box center [1128, 382] width 27 height 29
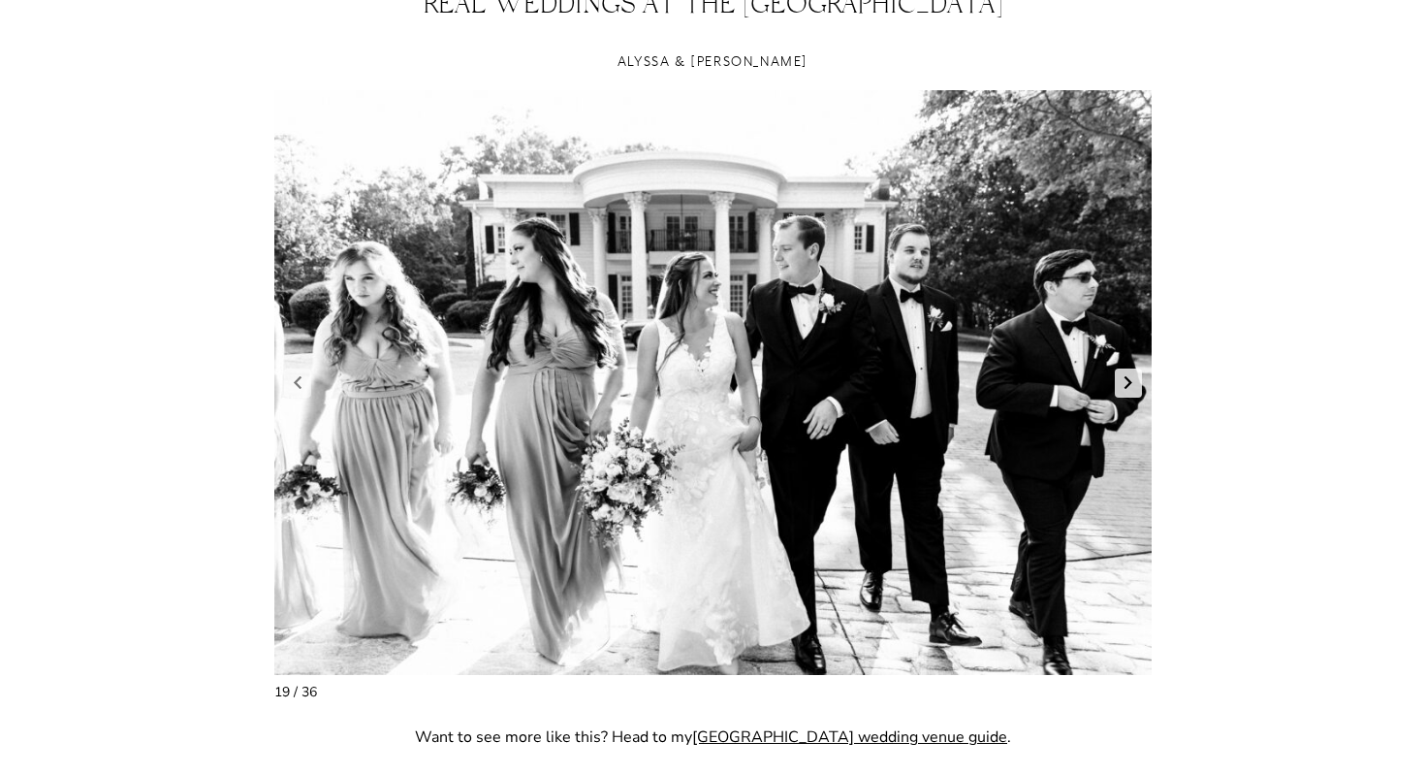
click at [1125, 380] on link "Next slide" at bounding box center [1128, 382] width 27 height 29
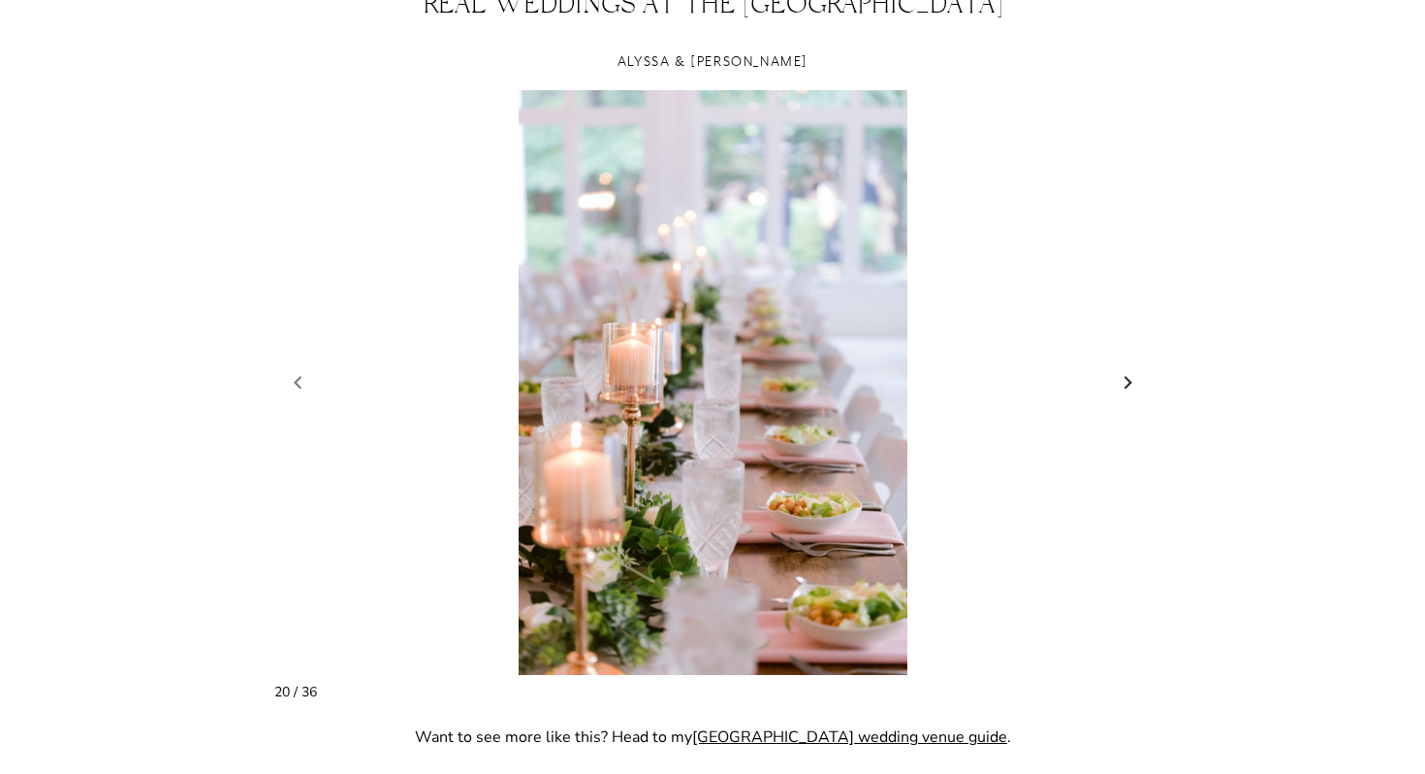
click at [1125, 380] on link "Next slide" at bounding box center [1128, 382] width 27 height 29
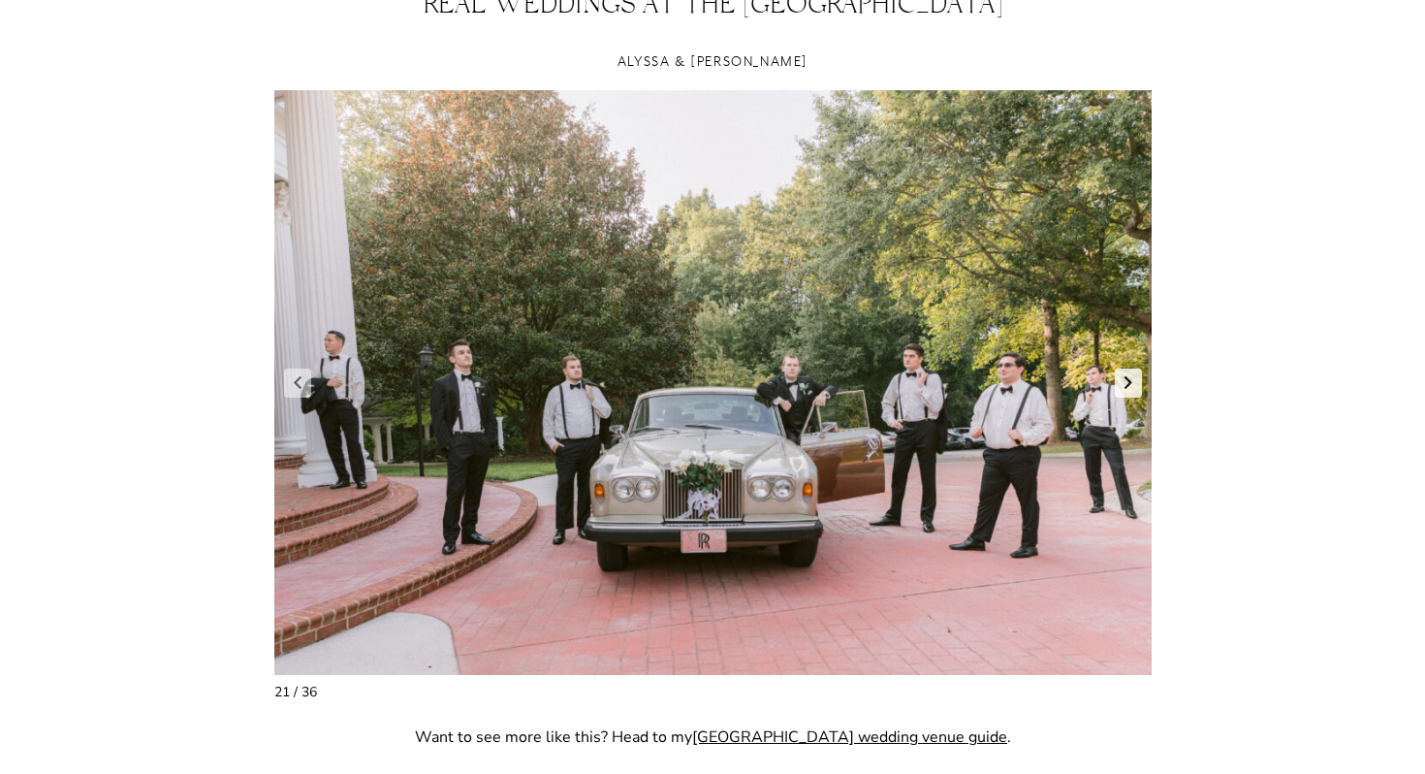
click at [1125, 380] on link "Next slide" at bounding box center [1128, 382] width 27 height 29
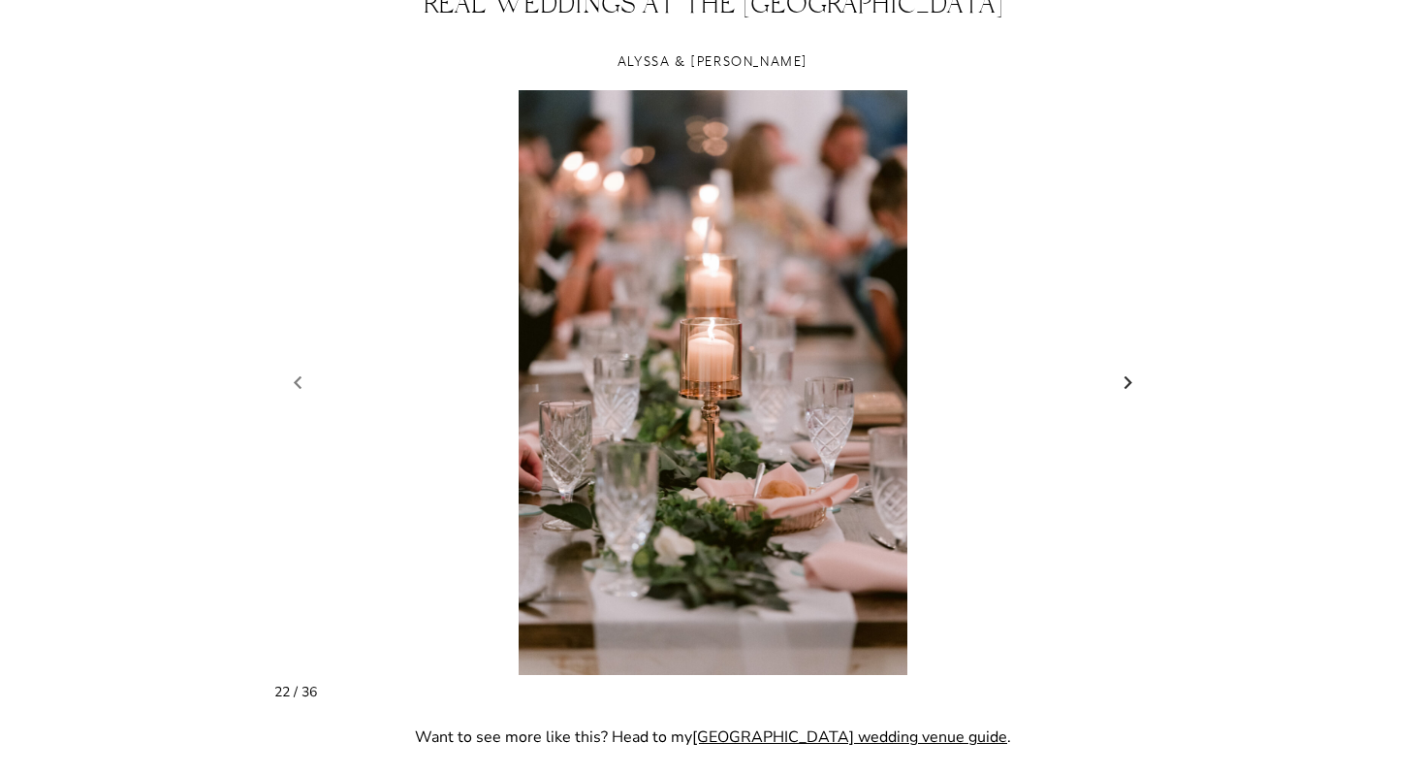
click at [1125, 380] on link "Next slide" at bounding box center [1128, 382] width 27 height 29
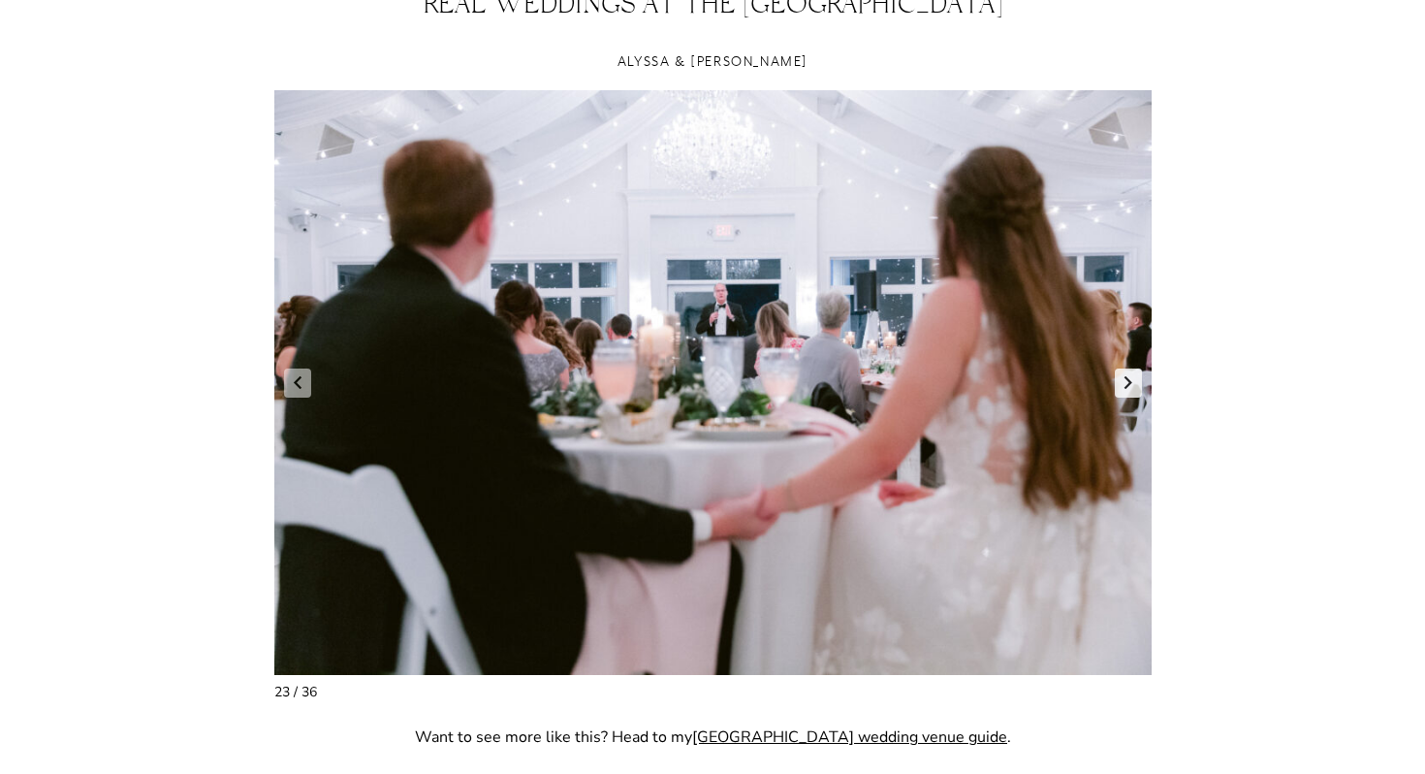
click at [1125, 380] on link "Next slide" at bounding box center [1128, 382] width 27 height 29
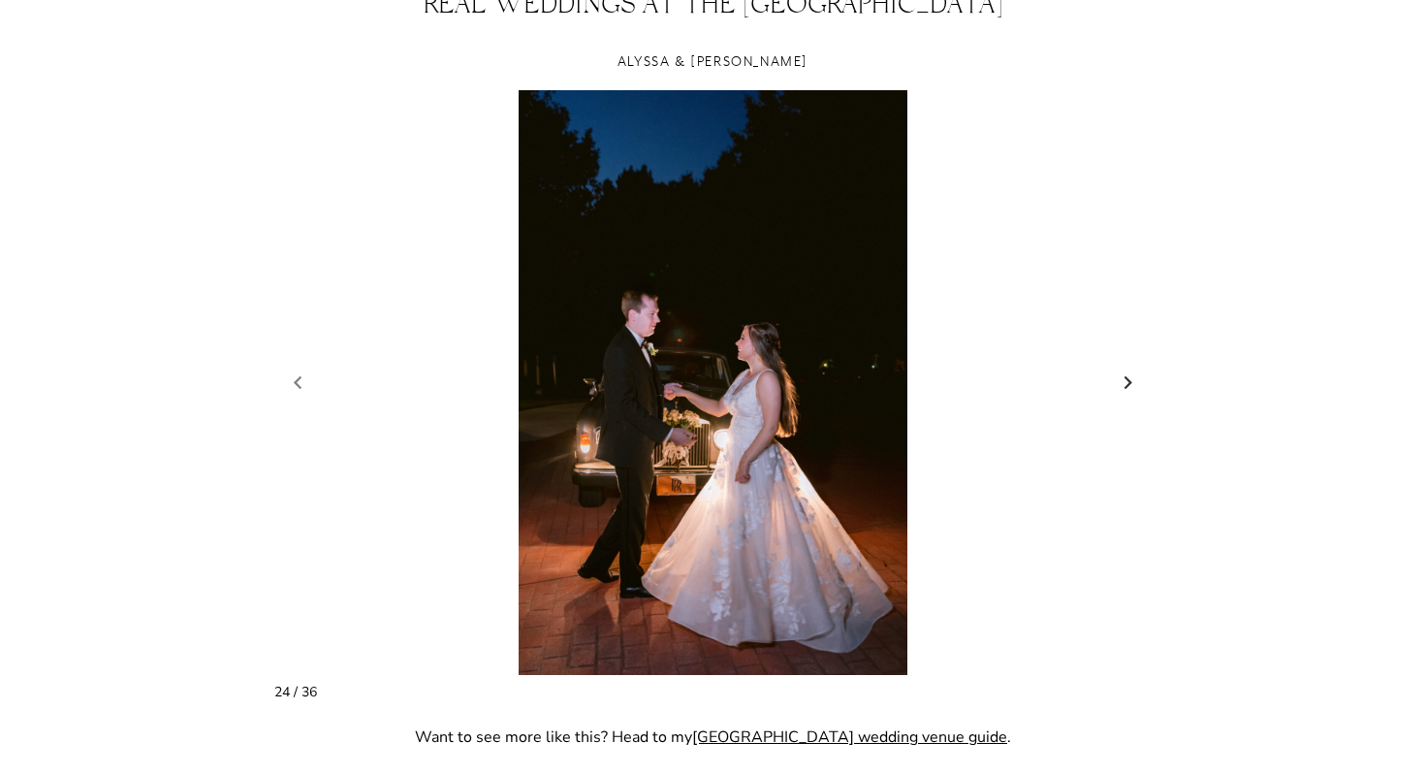
click at [1125, 380] on link "Next slide" at bounding box center [1128, 382] width 27 height 29
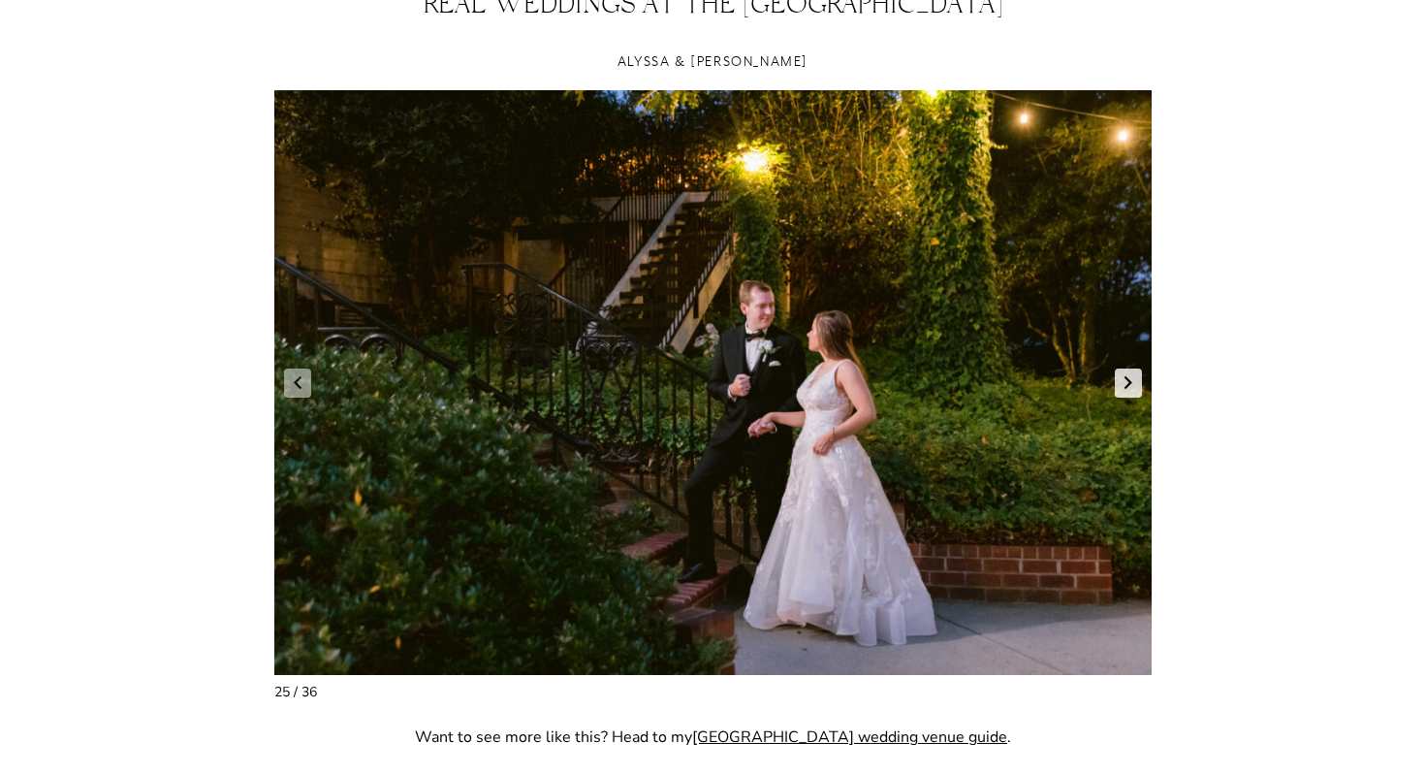
click at [1125, 380] on link "Next slide" at bounding box center [1128, 382] width 27 height 29
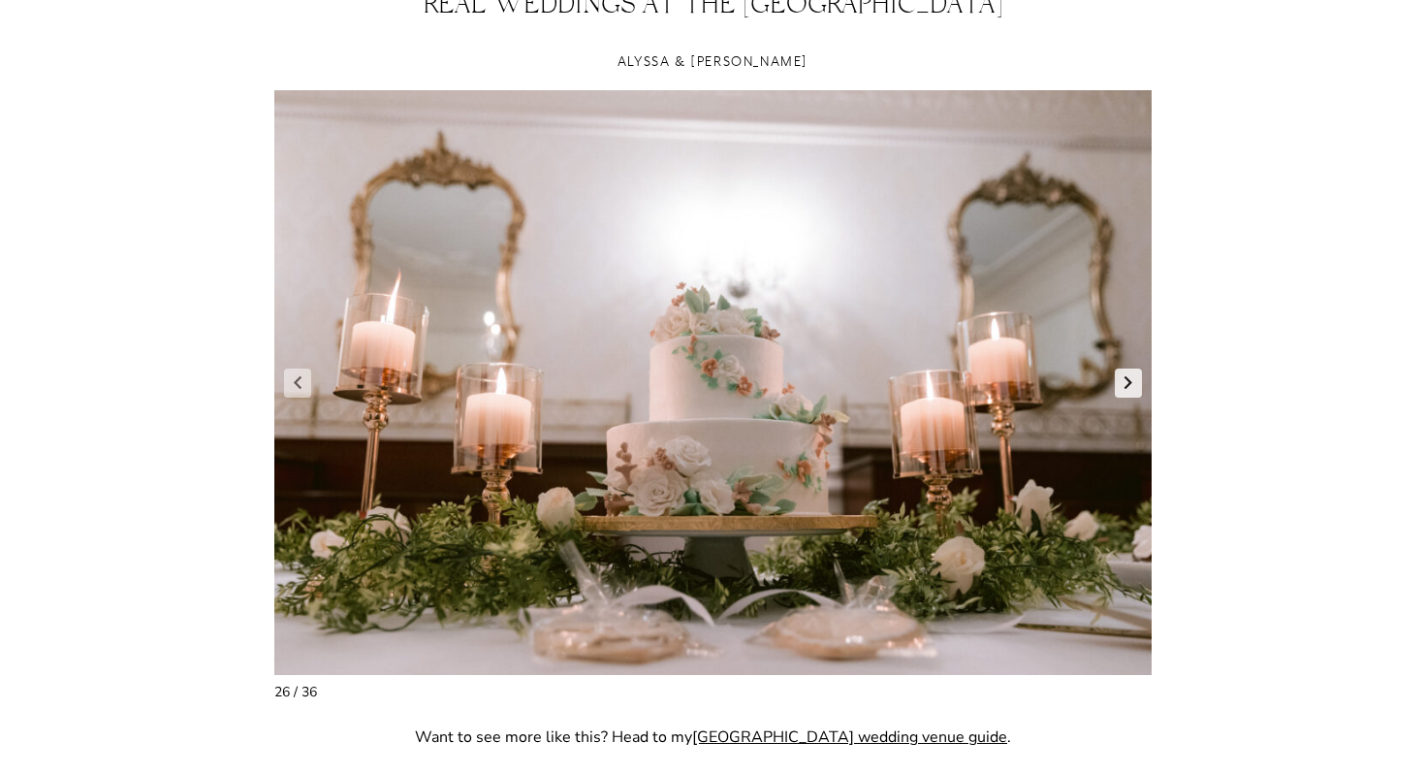
click at [1125, 380] on link "Next slide" at bounding box center [1128, 382] width 27 height 29
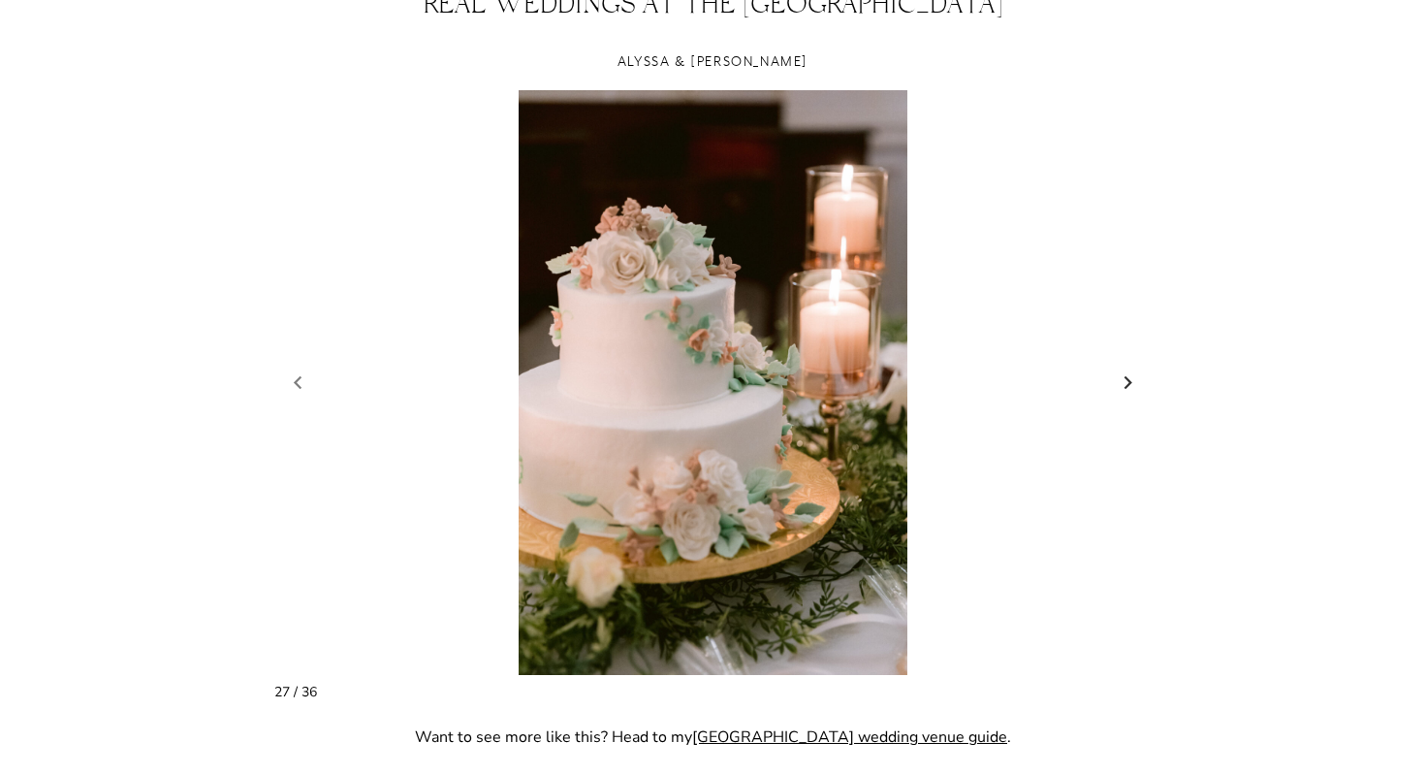
click at [1125, 380] on link "Next slide" at bounding box center [1128, 382] width 27 height 29
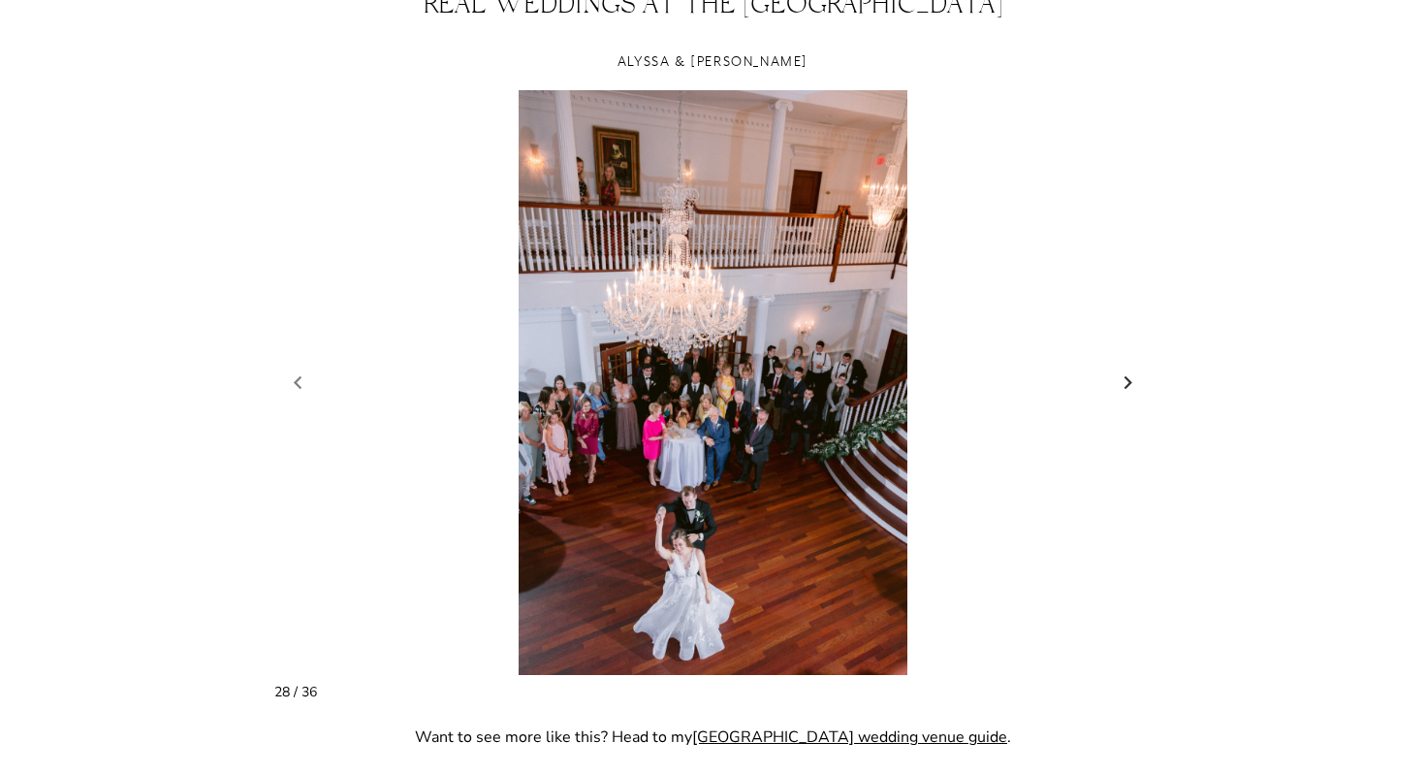
click at [1125, 380] on link "Next slide" at bounding box center [1128, 382] width 27 height 29
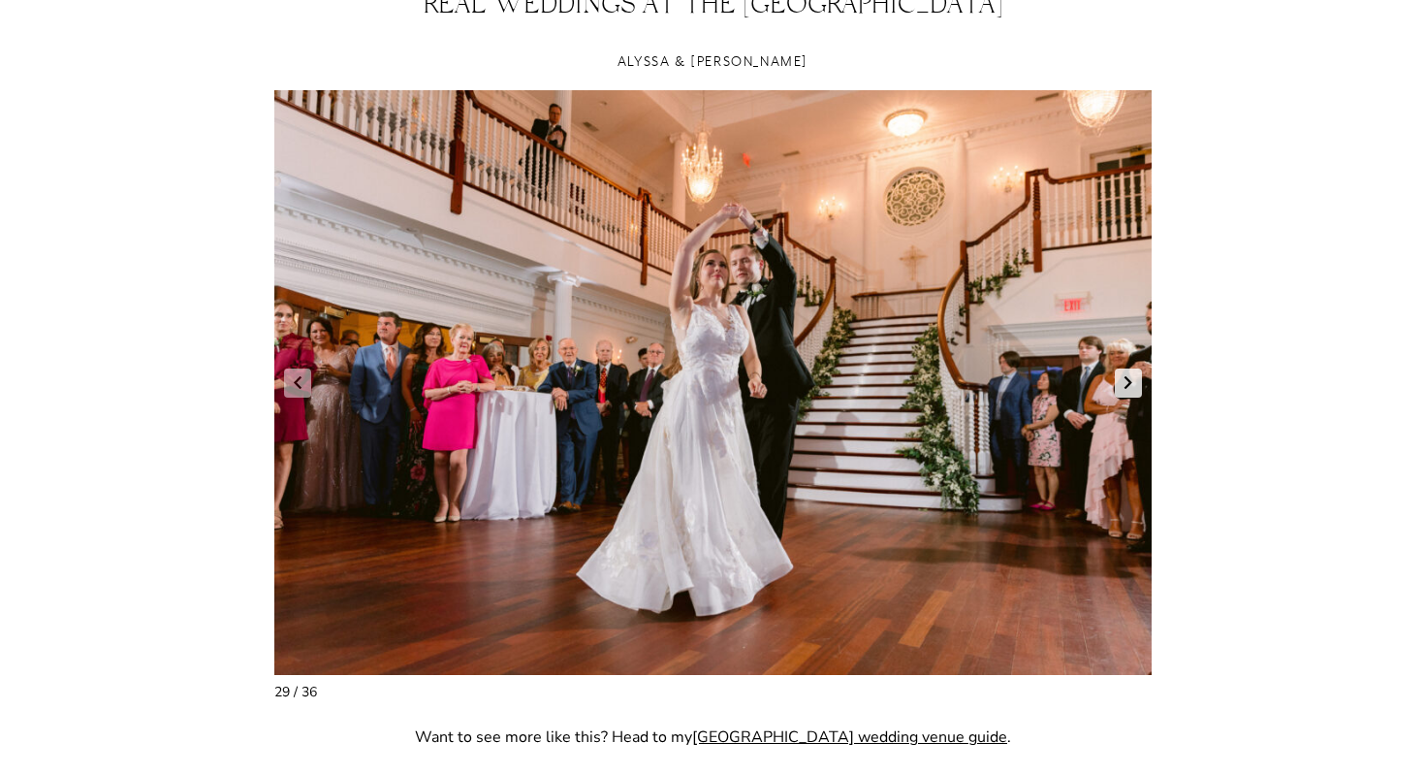
click at [1125, 380] on link "Next slide" at bounding box center [1128, 382] width 27 height 29
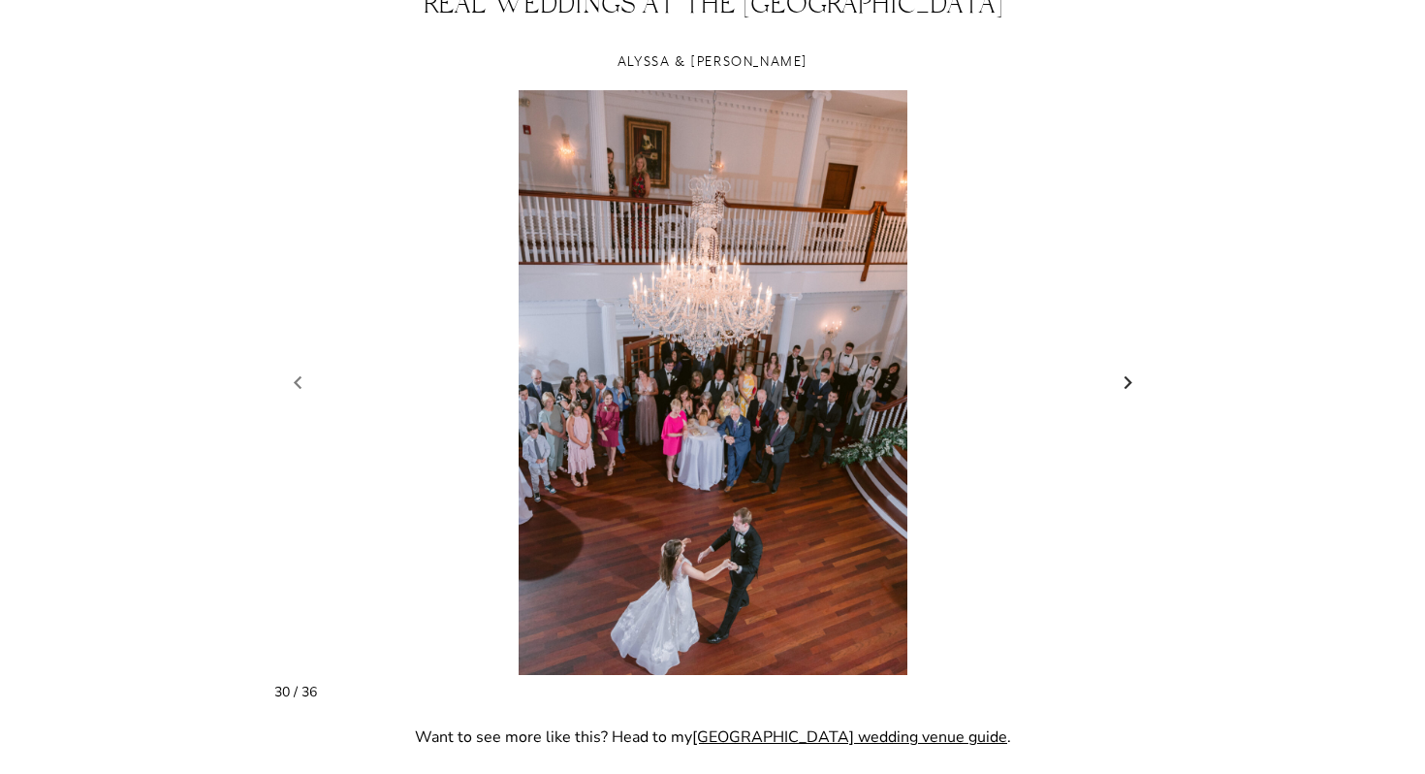
click at [1125, 380] on link "Next slide" at bounding box center [1128, 382] width 27 height 29
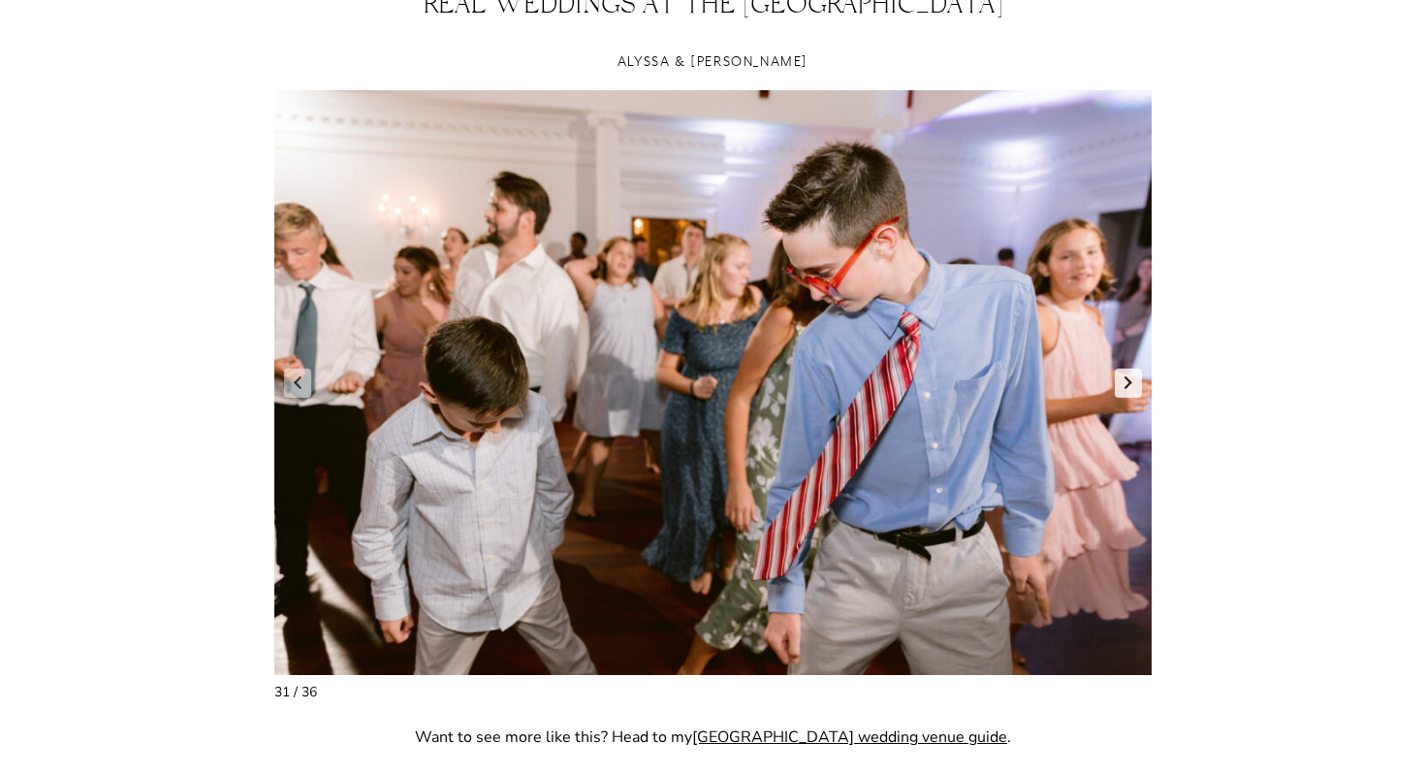
click at [1125, 380] on link "Next slide" at bounding box center [1128, 382] width 27 height 29
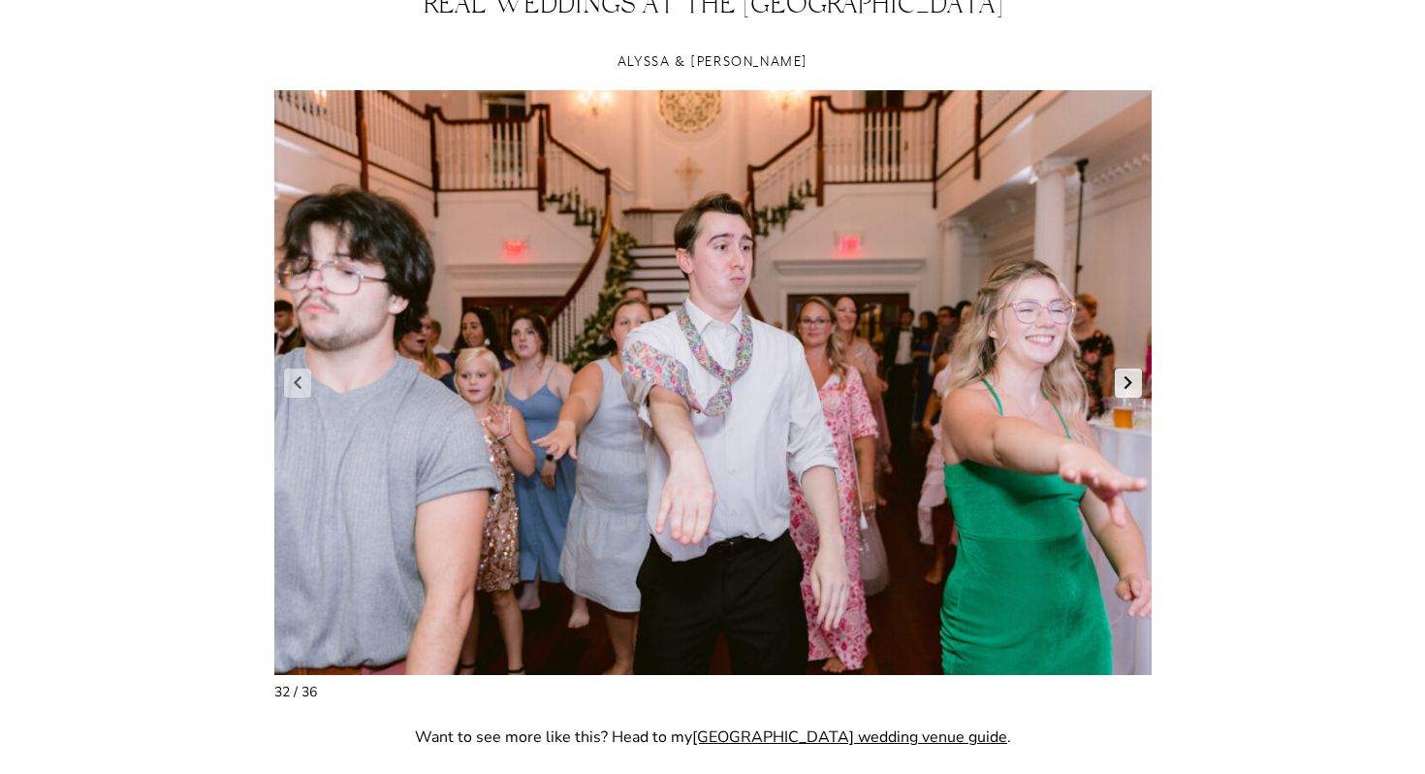
click at [1125, 380] on link "Next slide" at bounding box center [1128, 382] width 27 height 29
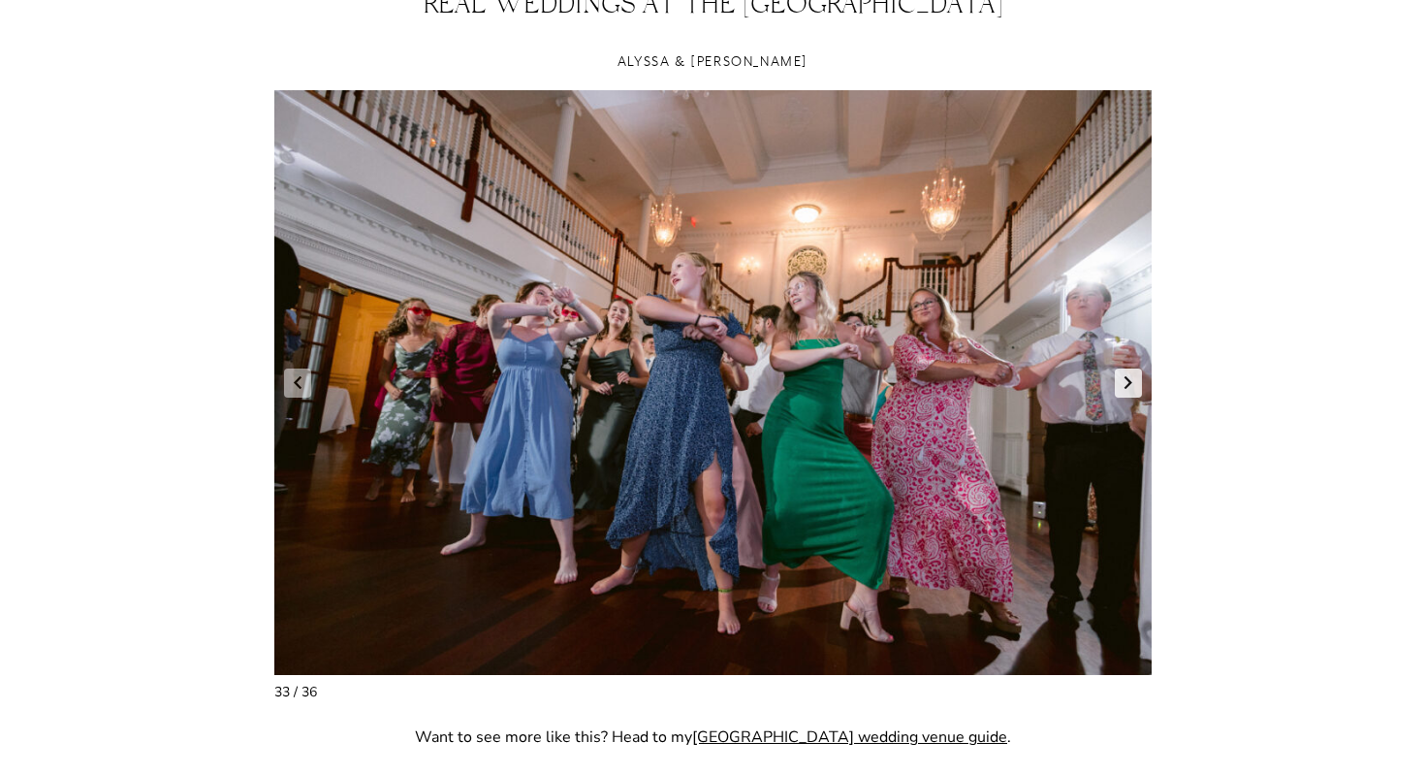
click at [1125, 380] on link "Next slide" at bounding box center [1128, 382] width 27 height 29
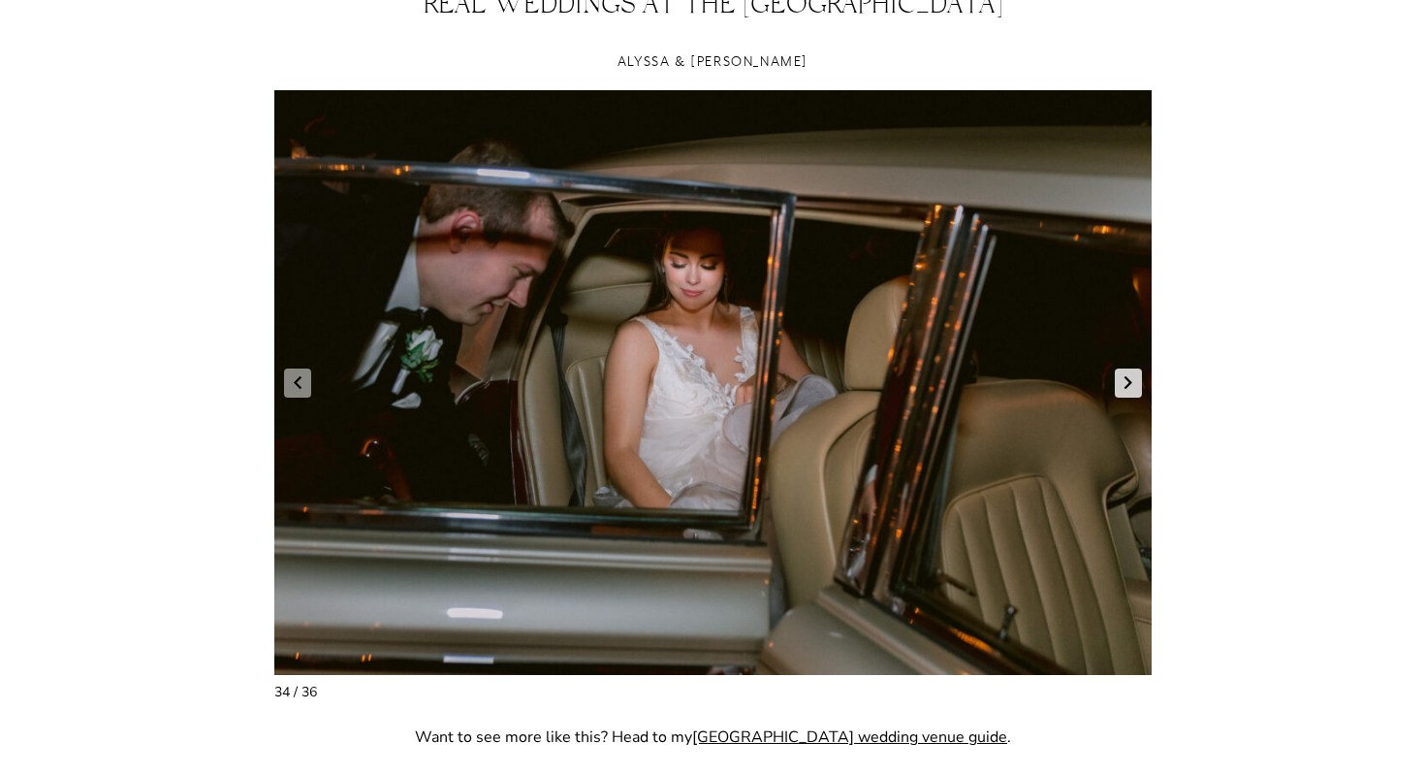
click at [1125, 380] on link "Next slide" at bounding box center [1128, 382] width 27 height 29
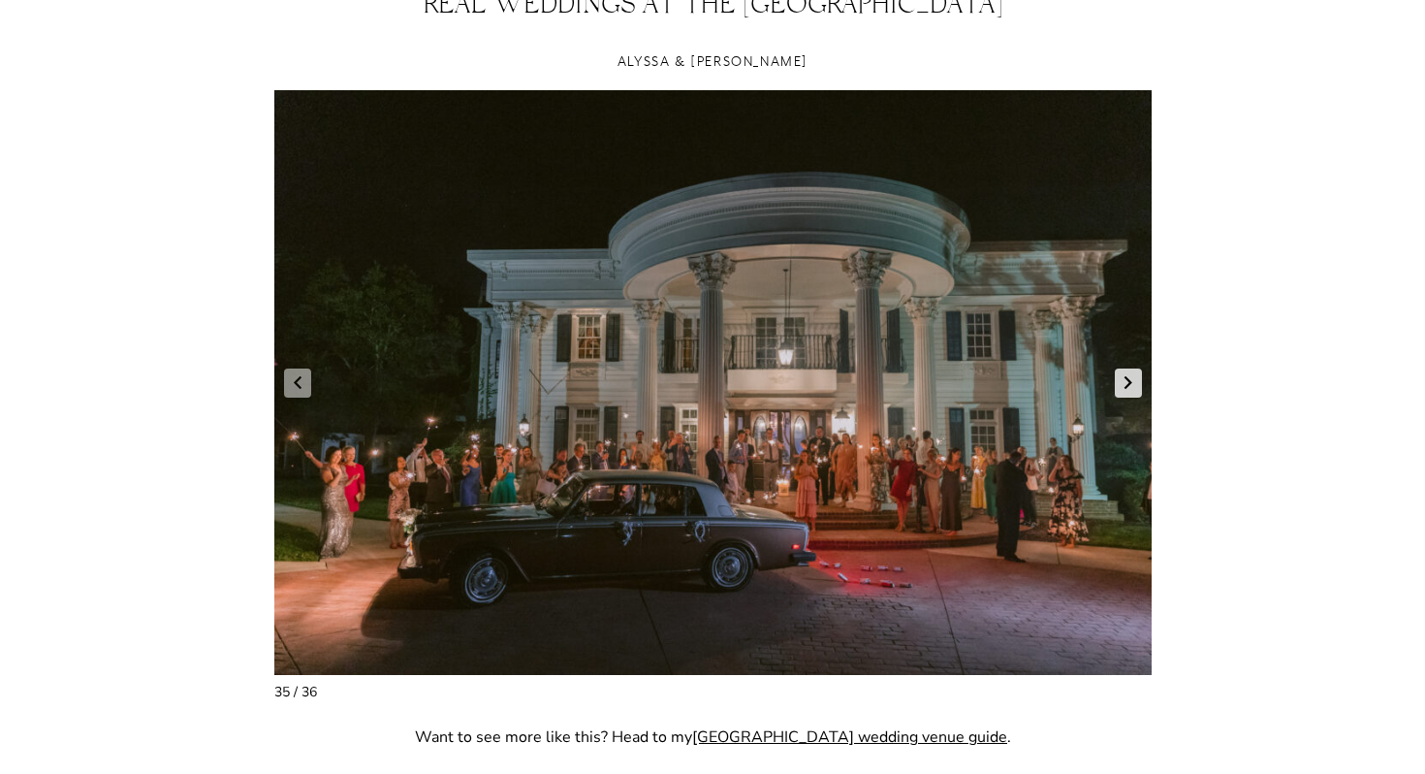
click at [1125, 380] on link "Next slide" at bounding box center [1128, 382] width 27 height 29
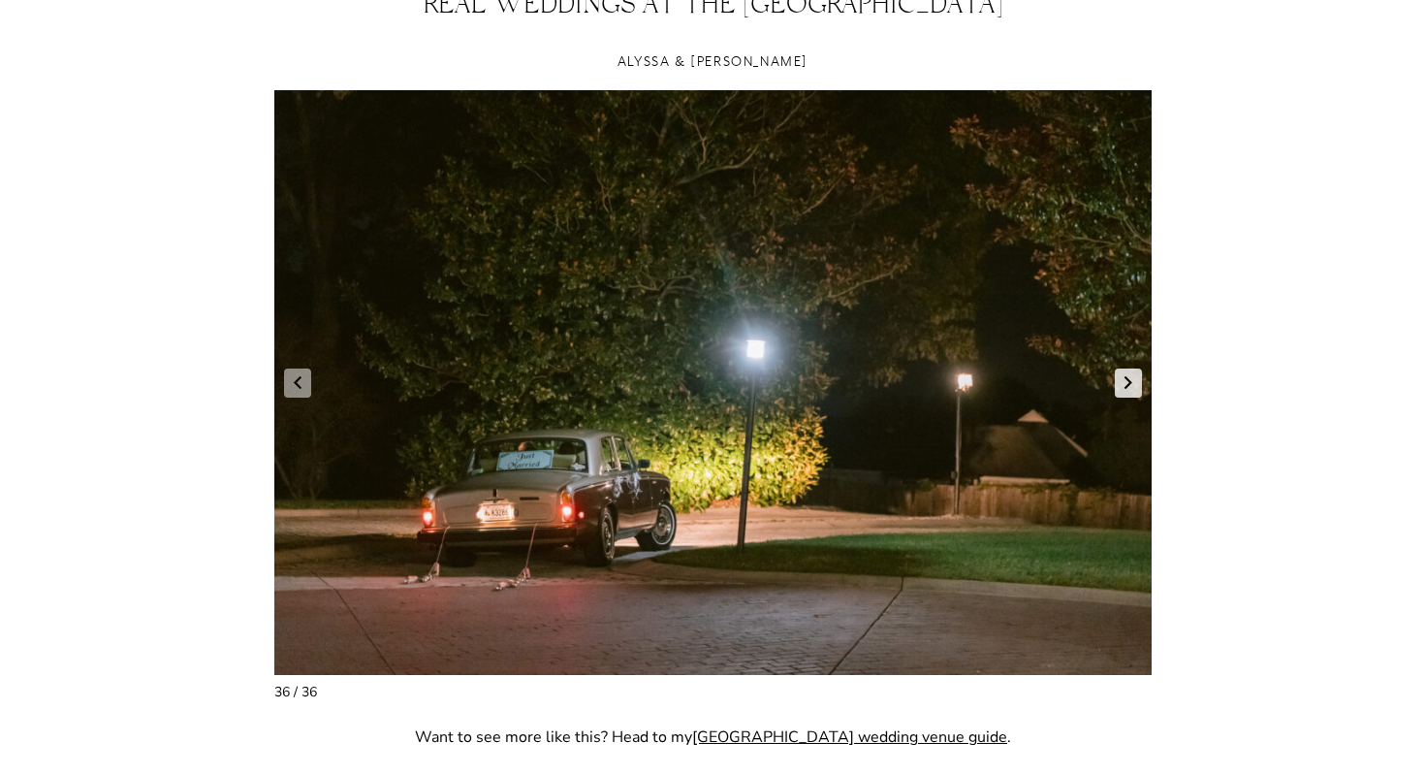
click at [1125, 380] on link "Next slide" at bounding box center [1128, 382] width 27 height 29
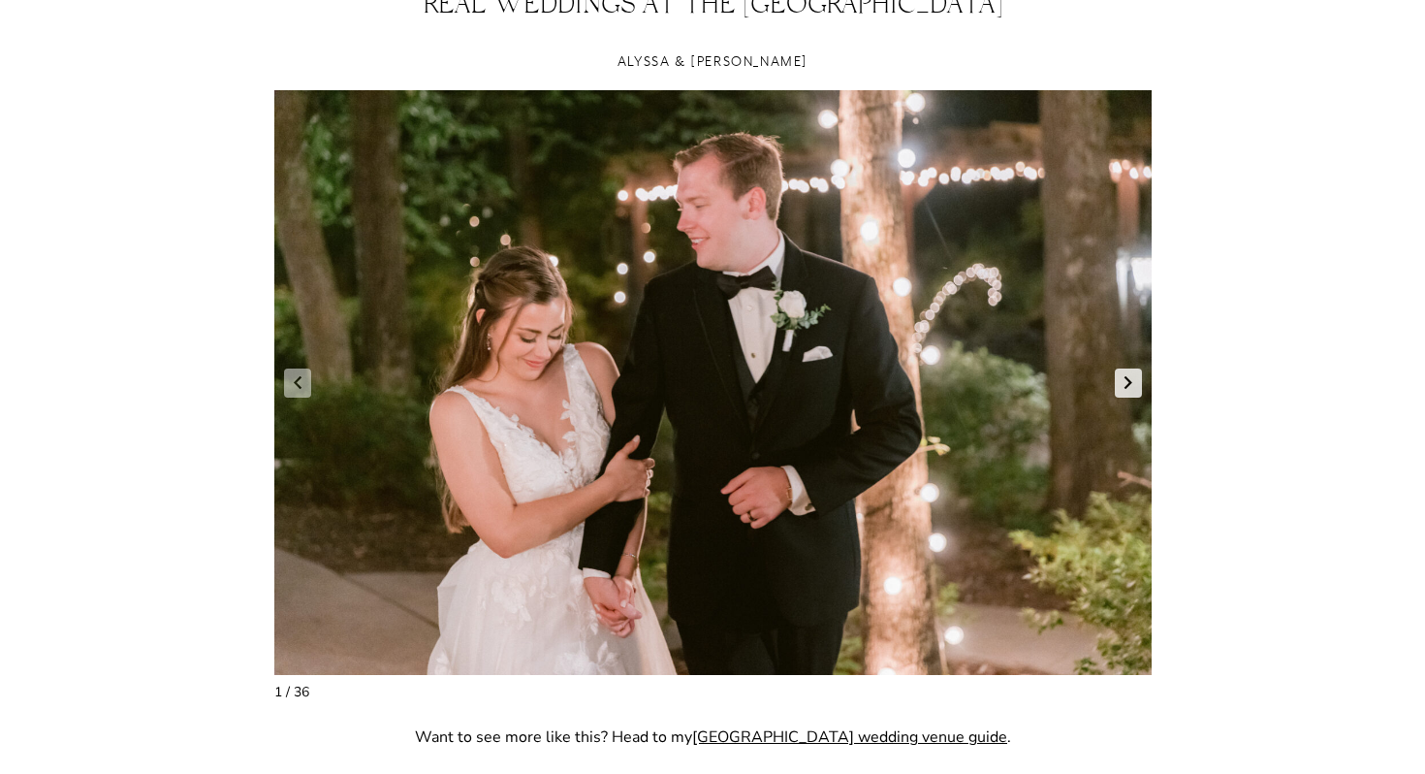
click at [1125, 380] on link "Next slide" at bounding box center [1128, 382] width 27 height 29
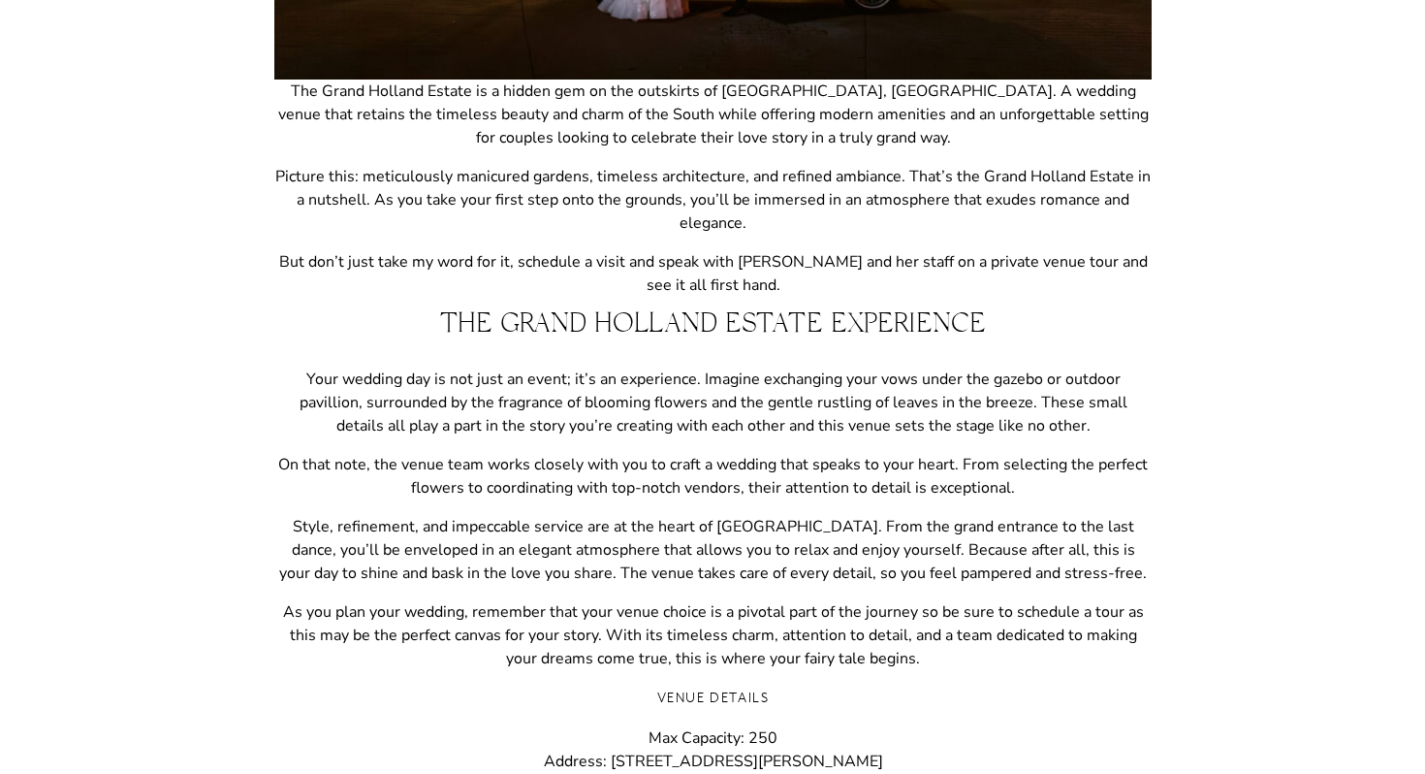
scroll to position [0, 0]
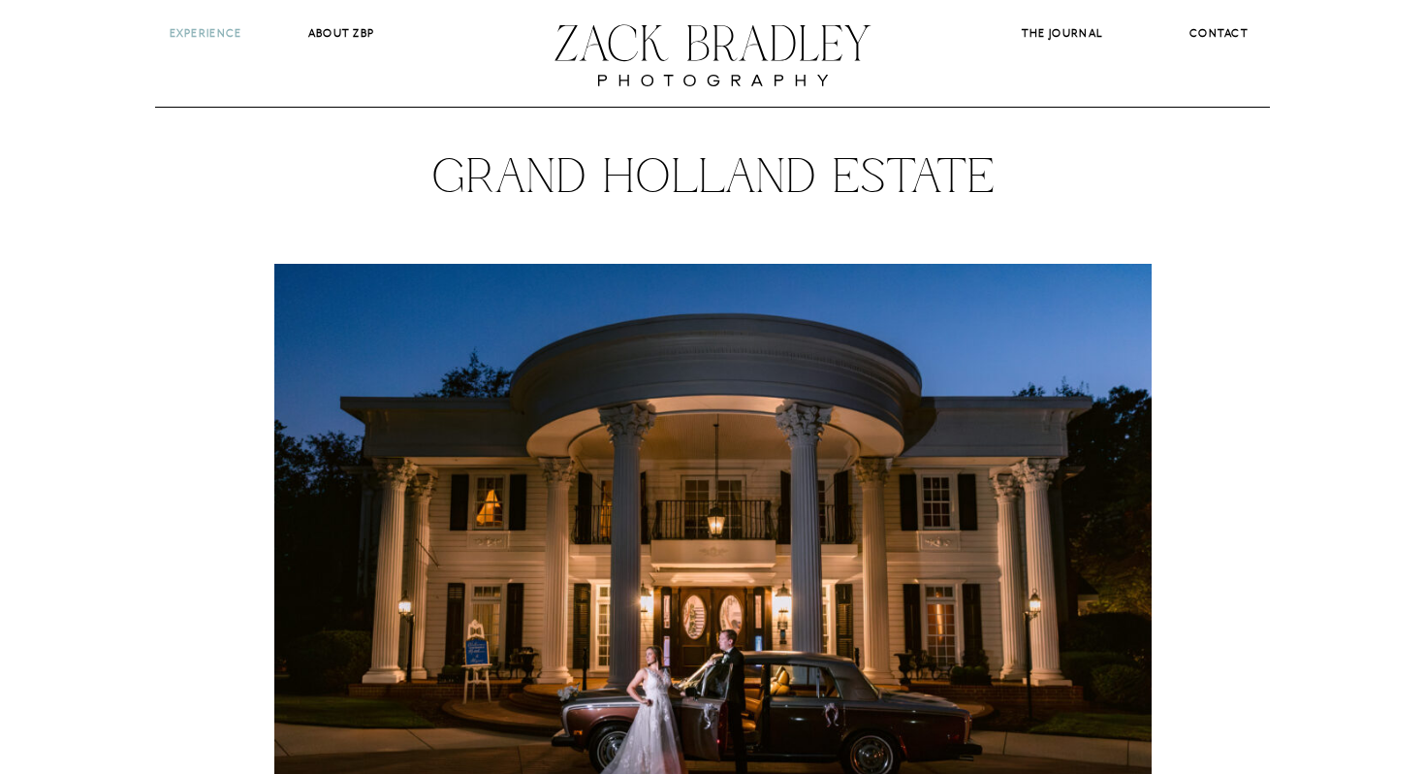
click at [233, 29] on b "Experience" at bounding box center [206, 33] width 73 height 14
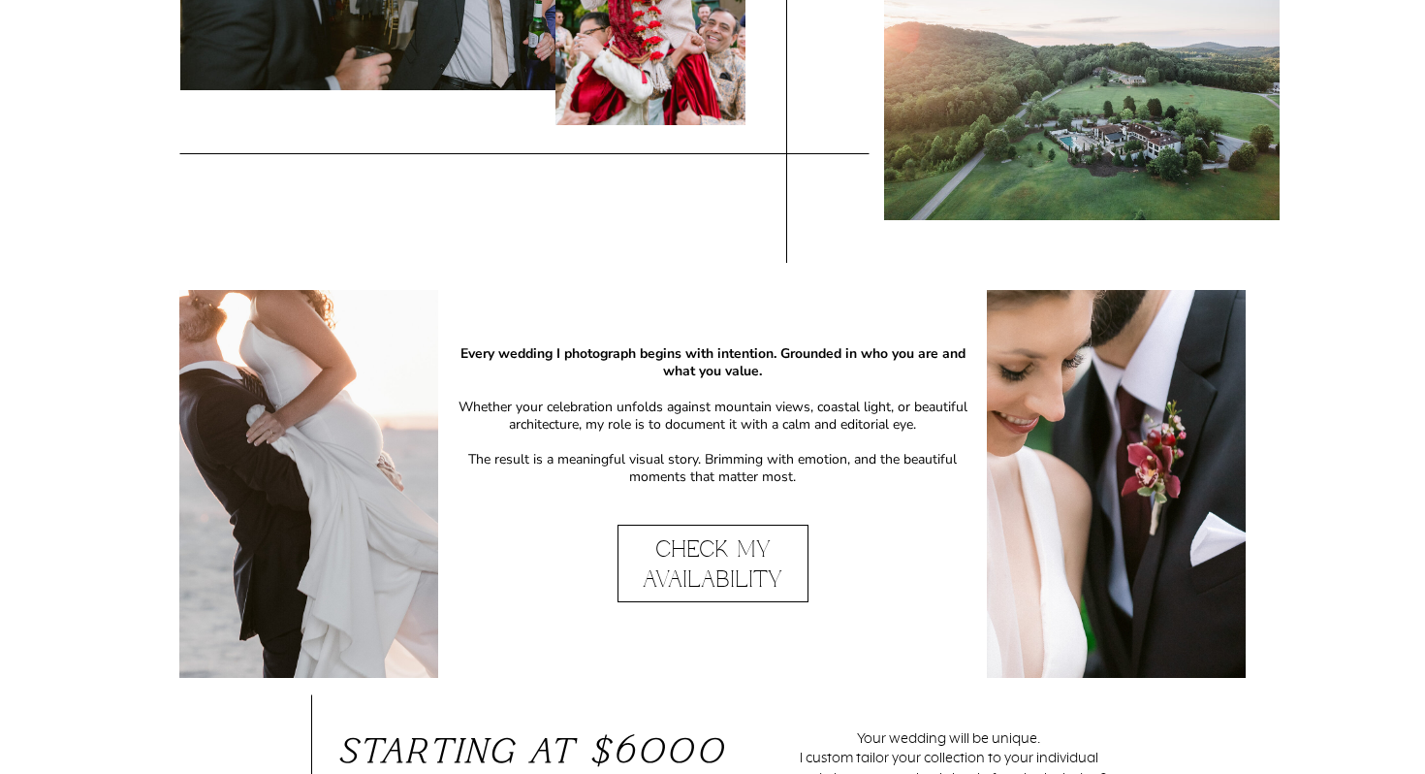
scroll to position [1061, 0]
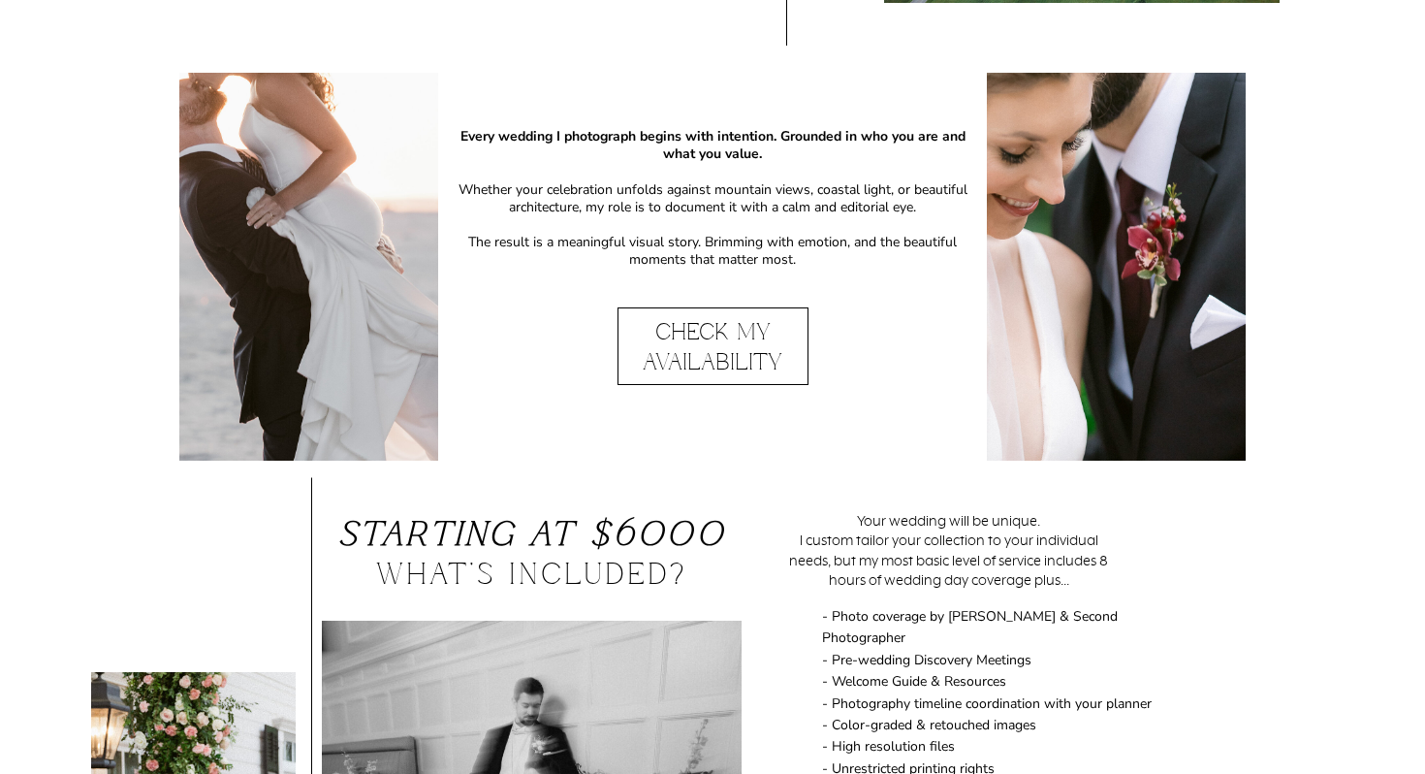
click at [741, 348] on p "Check My Availability" at bounding box center [713, 347] width 190 height 58
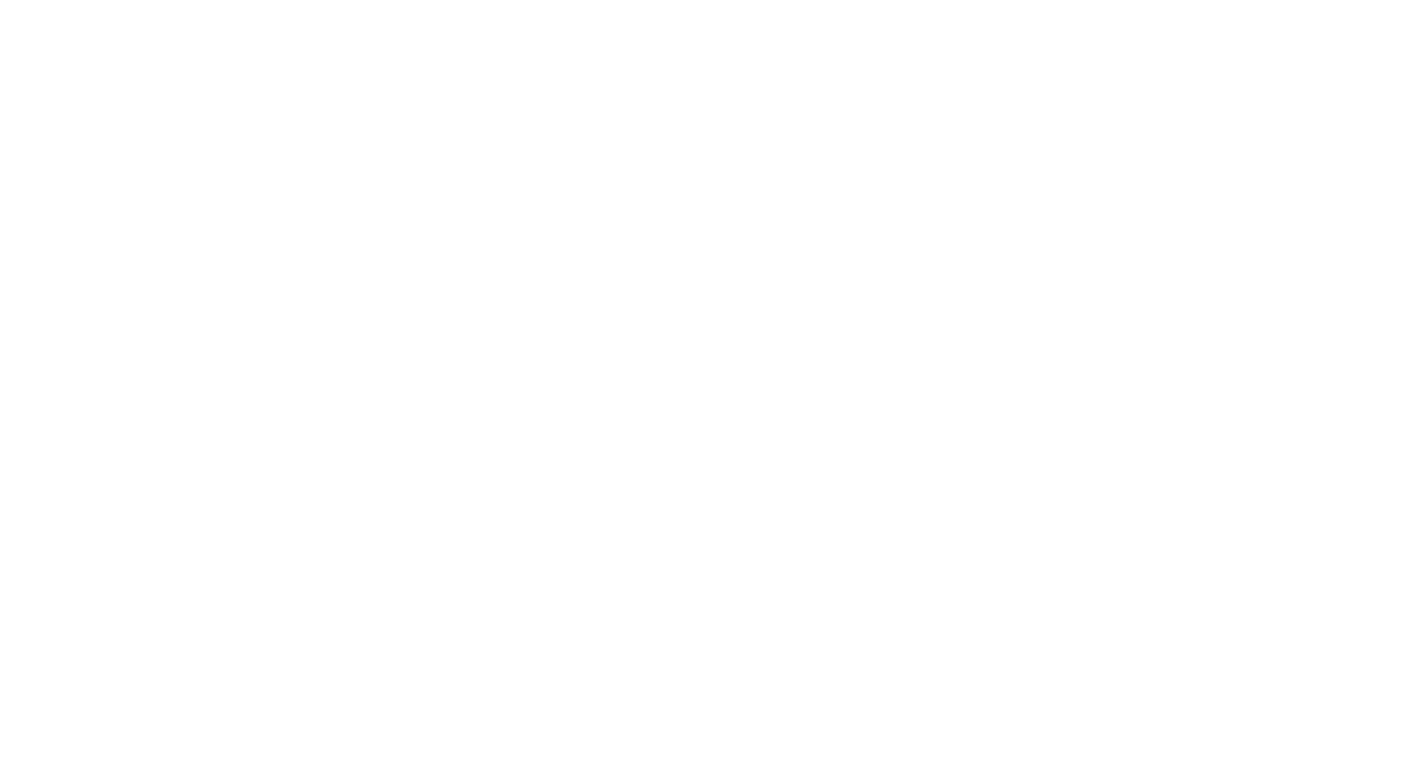
scroll to position [1538, 0]
